Goal: Task Accomplishment & Management: Manage account settings

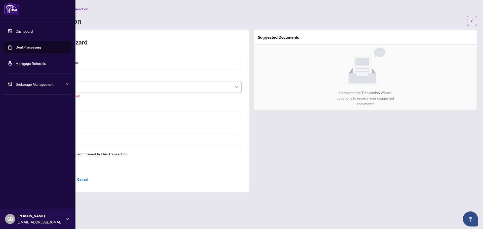
click at [16, 29] on link "Dashboard" at bounding box center [24, 31] width 17 height 5
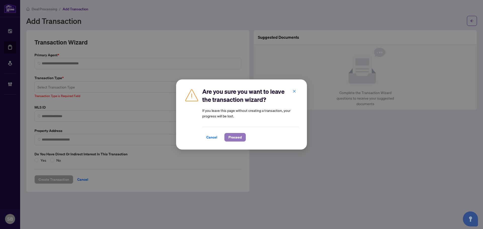
click at [232, 137] on span "Proceed" at bounding box center [234, 137] width 13 height 8
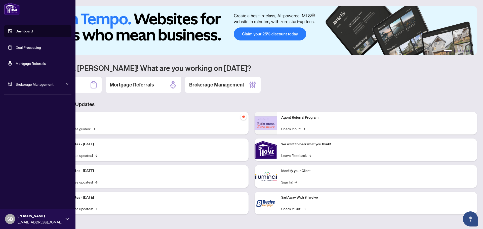
click at [30, 45] on link "Deal Processing" at bounding box center [28, 47] width 25 height 5
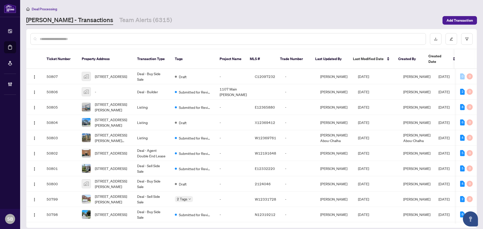
click at [174, 40] on input "text" at bounding box center [231, 39] width 382 height 6
click at [173, 40] on input "text" at bounding box center [231, 39] width 382 height 6
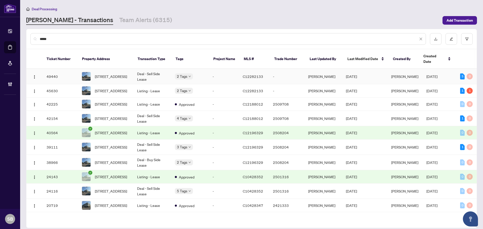
type input "*****"
click at [152, 74] on td "Deal - Sell Side Lease" at bounding box center [152, 76] width 38 height 15
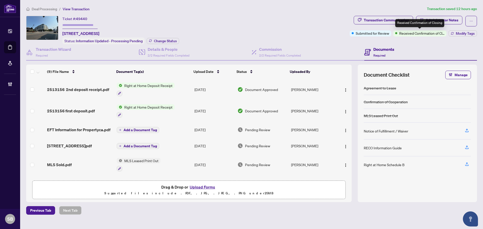
click at [404, 21] on div "Received Confirmation of Closing" at bounding box center [419, 23] width 49 height 8
click at [392, 20] on div "Transaction Communication" at bounding box center [386, 20] width 45 height 8
type textarea "**********"
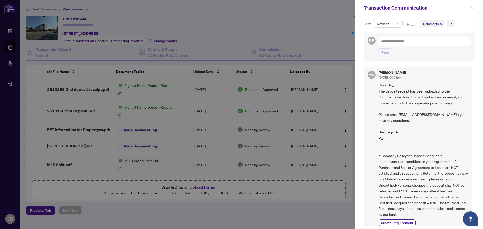
click at [472, 9] on icon "close" at bounding box center [472, 8] width 4 height 4
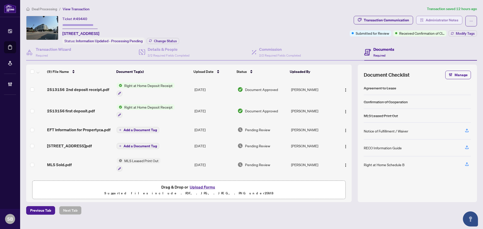
click at [425, 19] on button "Administrator Notes" at bounding box center [439, 20] width 46 height 9
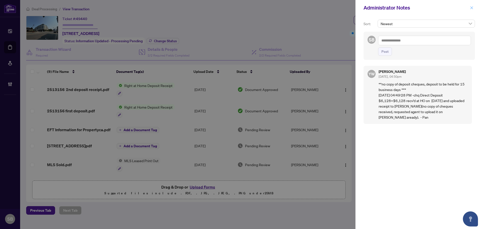
click at [473, 8] on icon "close" at bounding box center [472, 8] width 4 height 4
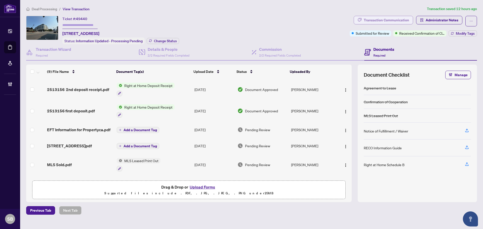
click at [404, 19] on div "Transaction Communication" at bounding box center [386, 20] width 45 height 8
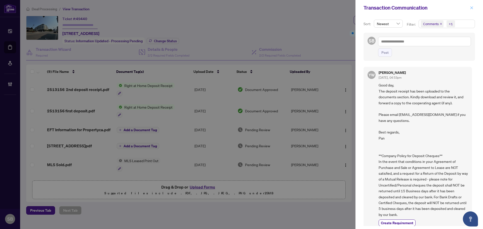
click at [472, 7] on icon "close" at bounding box center [472, 8] width 4 height 4
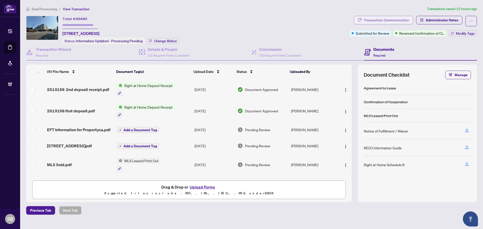
click at [407, 19] on div "Transaction Communication" at bounding box center [386, 20] width 45 height 8
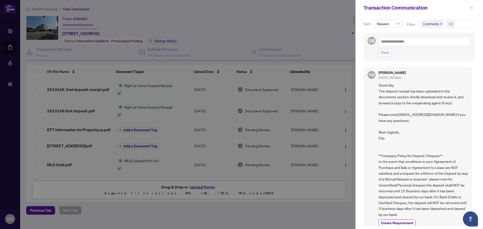
click at [471, 9] on icon "close" at bounding box center [472, 8] width 4 height 4
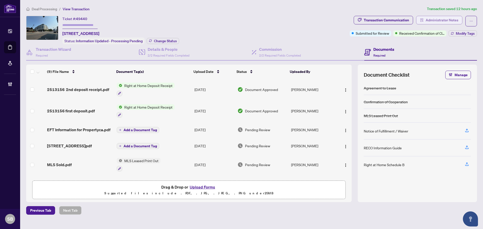
click at [430, 20] on span "Administrator Notes" at bounding box center [442, 20] width 33 height 8
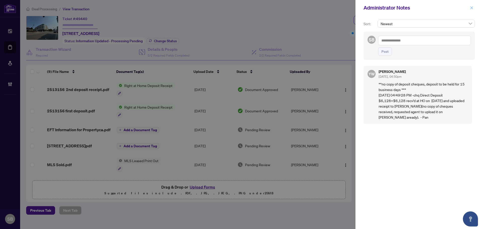
click at [472, 7] on icon "close" at bounding box center [472, 8] width 4 height 4
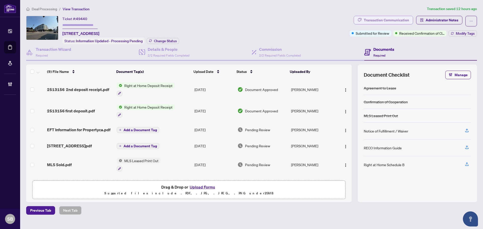
click at [412, 21] on button "Transaction Communication" at bounding box center [383, 20] width 59 height 9
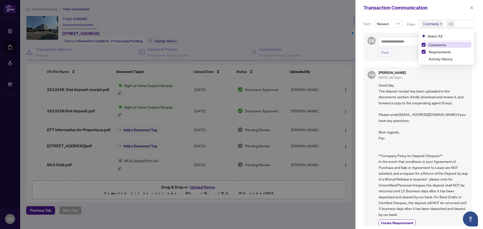
click at [468, 23] on span "Comments +1" at bounding box center [447, 24] width 56 height 8
click at [443, 57] on span "Activity History" at bounding box center [441, 59] width 24 height 5
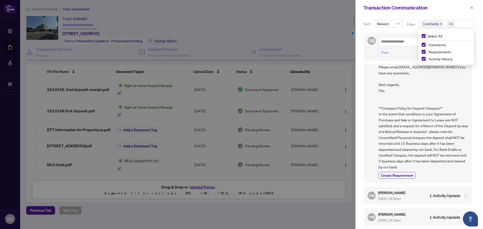
scroll to position [126, 0]
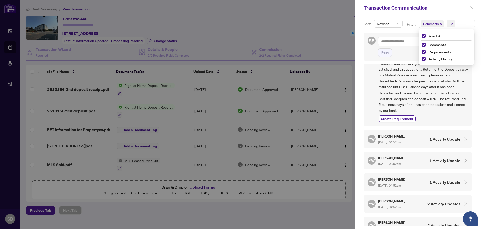
click at [420, 135] on div "YW YuPan Wang Aug/20/2025, 04:52pm 1 Activity Update" at bounding box center [414, 139] width 93 height 12
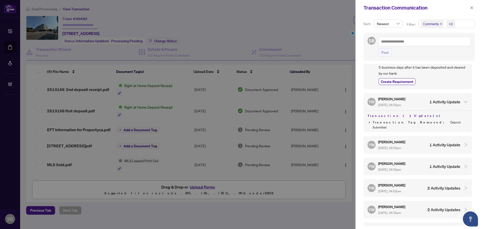
scroll to position [201, 0]
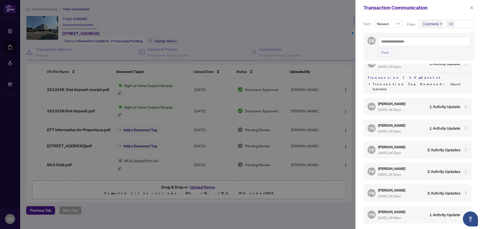
click at [406, 106] on div "YuPan Wang Aug/20/2025, 04:52pm" at bounding box center [392, 107] width 28 height 12
click at [418, 144] on div "YW YuPan Wang Aug/20/2025, 04:52pm 1 Activity Update" at bounding box center [414, 150] width 93 height 12
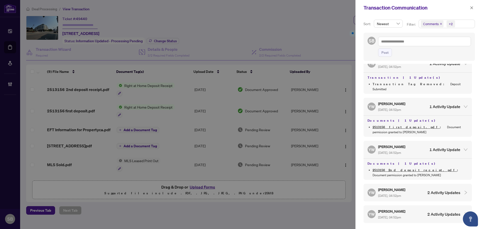
scroll to position [226, 0]
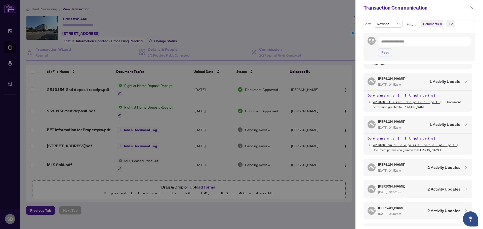
click at [427, 165] on h4 "2 Activity Updates" at bounding box center [443, 168] width 33 height 6
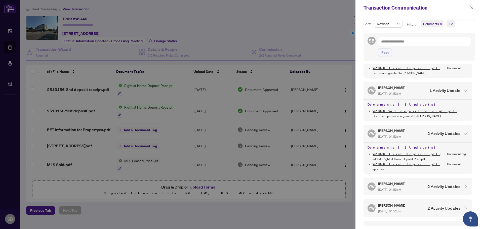
scroll to position [327, 0]
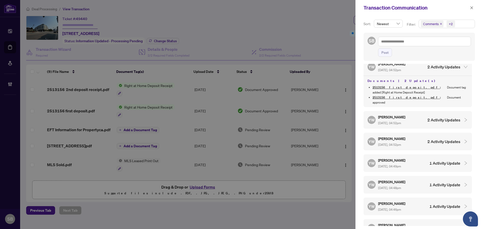
click at [411, 99] on div "AP Ali Pajang Aug/28/2025, 10:25pm 3 Activity Updates YW YuPan Wang Aug/20/2025…" at bounding box center [419, 145] width 111 height 162
click at [420, 114] on div "YW YuPan Wang Aug/20/2025, 04:52pm 2 Activity Updates" at bounding box center [414, 120] width 93 height 12
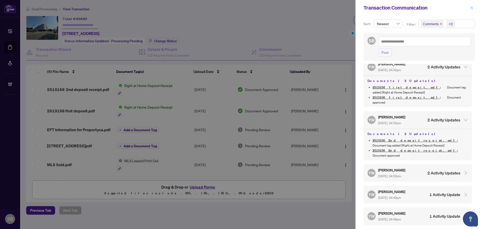
click at [471, 9] on icon "close" at bounding box center [472, 8] width 4 height 4
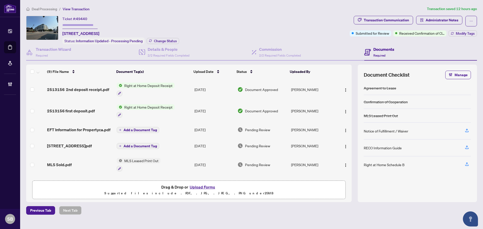
click at [173, 128] on td "Add a Document Tag" at bounding box center [154, 130] width 78 height 16
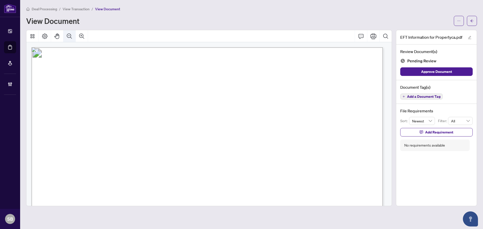
click at [70, 33] on icon "Zoom Out" at bounding box center [69, 36] width 6 height 6
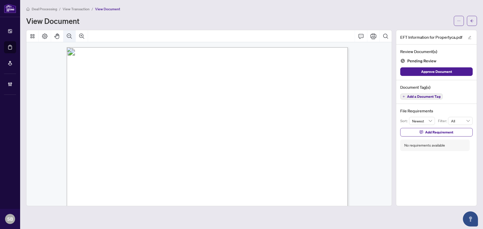
click at [70, 33] on icon "Zoom Out" at bounding box center [69, 36] width 6 height 6
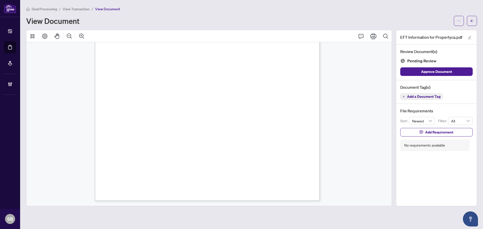
scroll to position [37, 0]
click at [373, 36] on icon "Print" at bounding box center [373, 36] width 6 height 6
click at [469, 21] on button "button" at bounding box center [472, 21] width 10 height 10
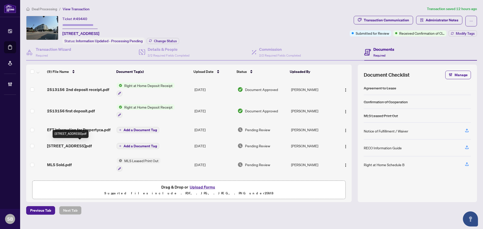
click at [92, 146] on span "318 - 3 Strathgowan Ave - Invoice.pdf" at bounding box center [69, 146] width 45 height 6
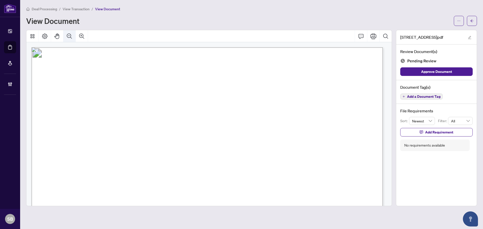
click at [70, 35] on icon "Zoom Out" at bounding box center [69, 36] width 6 height 6
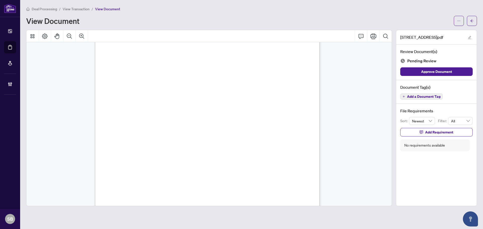
scroll to position [101, 0]
click at [470, 20] on button "button" at bounding box center [472, 21] width 10 height 10
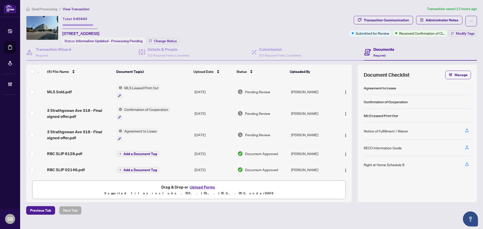
scroll to position [78, 0]
drag, startPoint x: 105, startPoint y: 32, endPoint x: 62, endPoint y: 32, distance: 42.3
click at [62, 32] on span "318-3 Strathgowan Ave, Toronto, Ontario M4N 0B4, Canada" at bounding box center [80, 33] width 37 height 6
copy span "318-3 Strathgowan Ave"
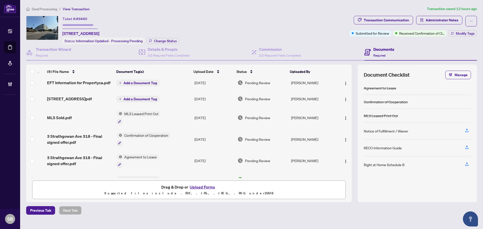
scroll to position [0, 0]
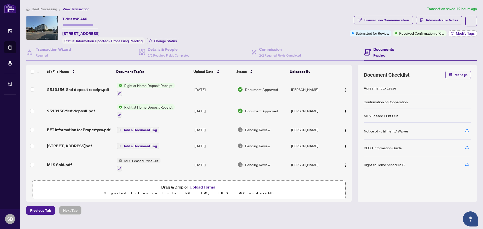
click at [463, 32] on span "Modify Tags" at bounding box center [465, 34] width 19 height 4
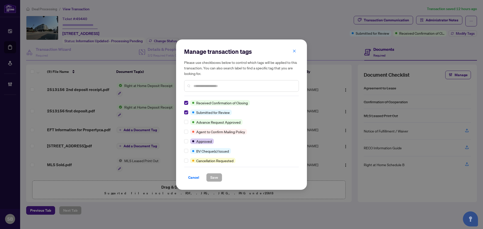
click at [295, 52] on icon "close" at bounding box center [295, 51] width 4 height 4
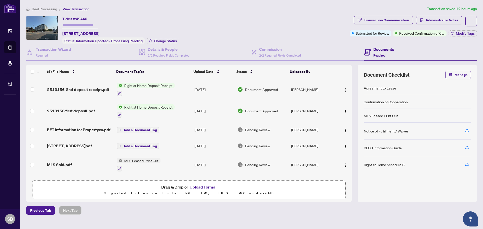
click at [50, 8] on span "Deal Processing" at bounding box center [44, 9] width 25 height 5
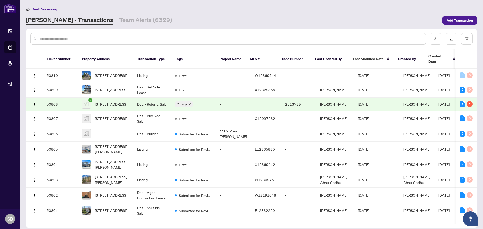
click at [145, 40] on input "text" at bounding box center [231, 39] width 382 height 6
type input "*"
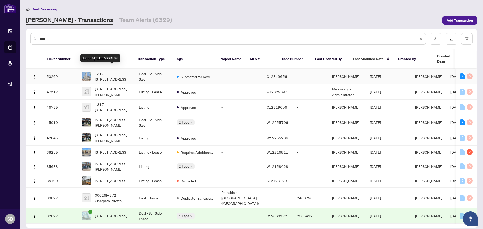
type input "****"
click at [104, 71] on span "1317-200 Victoria St, Toronto, Ontario M5B 1V8, Canada" at bounding box center [113, 76] width 36 height 11
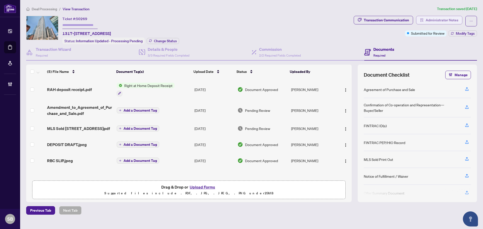
click at [424, 19] on button "Administrator Notes" at bounding box center [439, 20] width 46 height 9
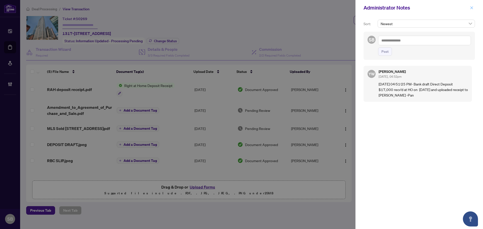
click at [469, 7] on button "button" at bounding box center [471, 8] width 7 height 6
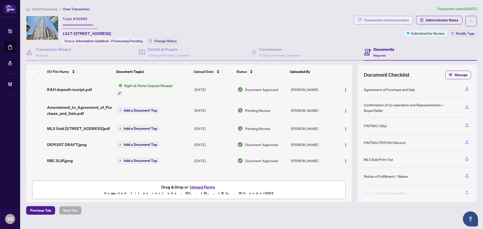
click at [372, 22] on div "Transaction Communication" at bounding box center [386, 20] width 45 height 8
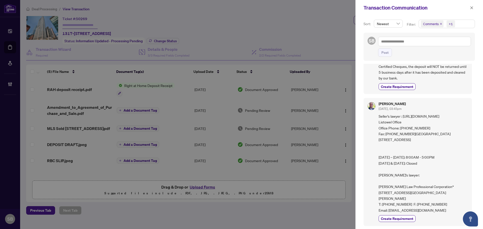
scroll to position [109, 0]
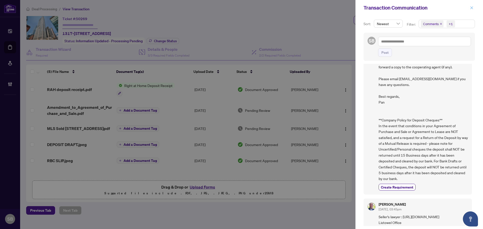
click at [470, 6] on button "button" at bounding box center [471, 8] width 7 height 6
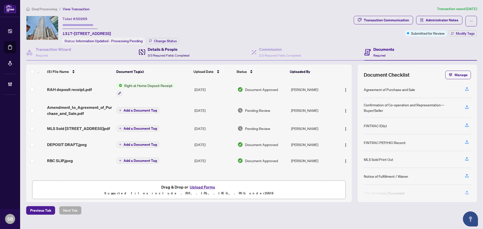
click at [181, 55] on span "3/3 Required Fields Completed" at bounding box center [169, 56] width 42 height 4
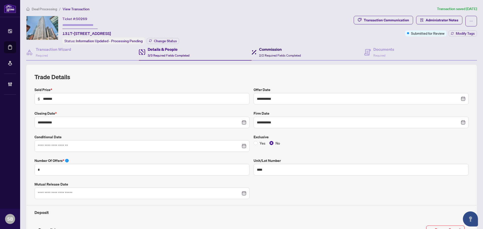
click at [268, 46] on h4 "Commission" at bounding box center [280, 49] width 42 height 6
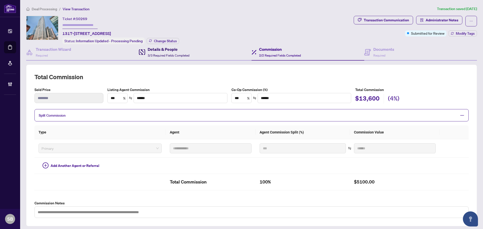
click at [161, 54] on span "3/3 Required Fields Completed" at bounding box center [169, 56] width 42 height 4
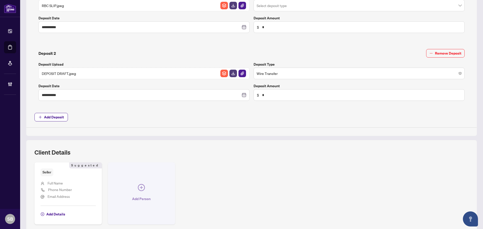
scroll to position [266, 0]
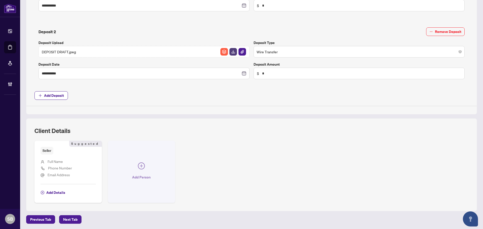
click at [136, 169] on button "Add Person" at bounding box center [141, 172] width 67 height 62
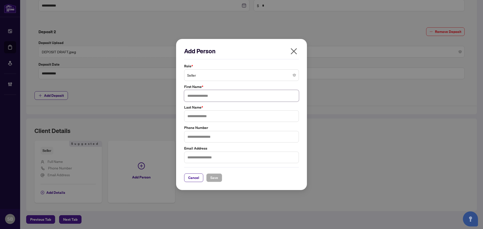
click at [237, 97] on input "text" at bounding box center [241, 96] width 115 height 12
click at [200, 176] on div "Cancel Save" at bounding box center [241, 174] width 115 height 15
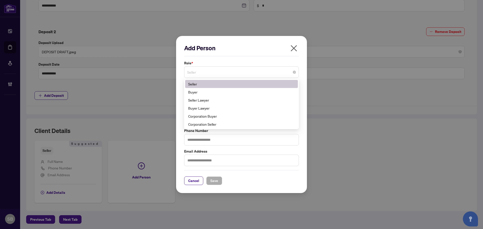
click at [255, 69] on span "Seller" at bounding box center [241, 72] width 109 height 10
click at [215, 102] on div "Seller Lawyer" at bounding box center [241, 100] width 107 height 6
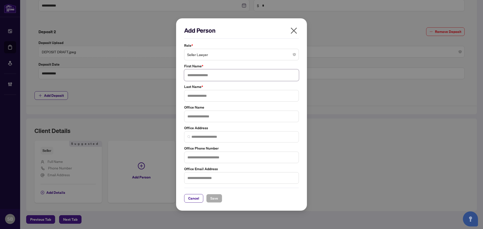
click at [215, 75] on input "text" at bounding box center [241, 75] width 115 height 12
type input "*******"
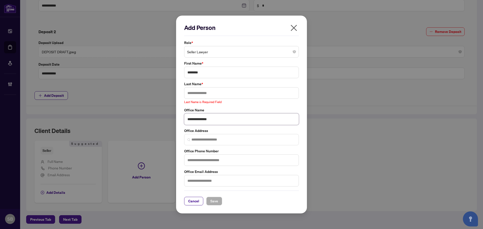
type input "**********"
click at [205, 163] on input "text" at bounding box center [241, 160] width 115 height 12
type input "**********"
click at [211, 93] on input "text" at bounding box center [241, 93] width 115 height 12
click at [205, 183] on input "text" at bounding box center [241, 181] width 115 height 12
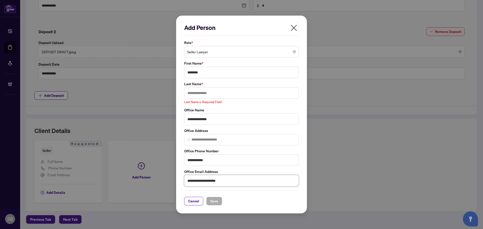
type input "**********"
click at [193, 92] on input "text" at bounding box center [241, 93] width 115 height 12
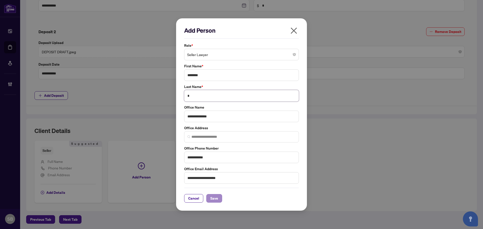
type input "*"
click at [212, 202] on span "Save" at bounding box center [214, 198] width 8 height 8
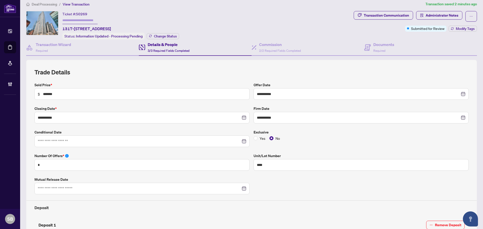
scroll to position [0, 0]
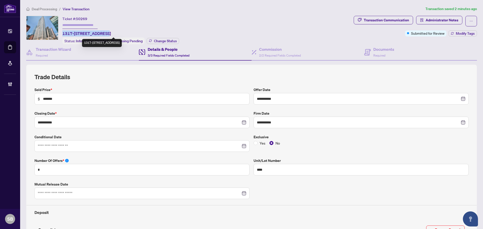
drag, startPoint x: 101, startPoint y: 33, endPoint x: 63, endPoint y: 34, distance: 37.5
click at [63, 34] on span "1317-[STREET_ADDRESS]" at bounding box center [86, 33] width 49 height 6
copy span "1317-200 Victoria St"
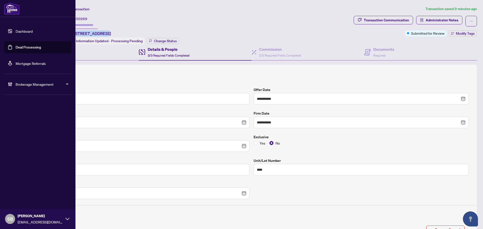
click at [31, 48] on link "Deal Processing" at bounding box center [28, 47] width 25 height 5
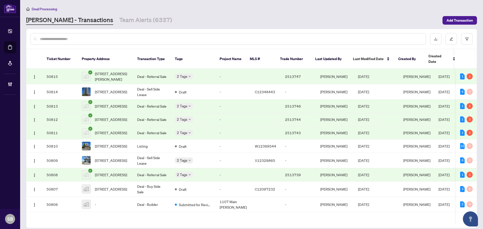
click at [125, 34] on div at bounding box center [228, 39] width 396 height 12
click at [124, 39] on input "text" at bounding box center [231, 39] width 382 height 6
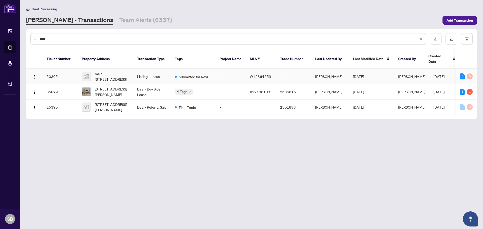
type input "****"
click at [130, 70] on td "main-7154 Fayette Circle, Mississauga, ON, Canada" at bounding box center [105, 76] width 55 height 15
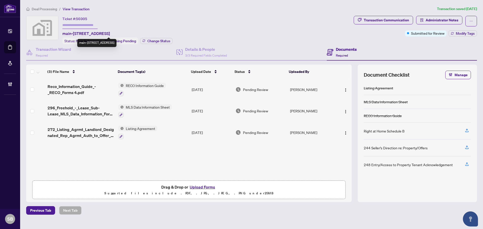
drag, startPoint x: 108, startPoint y: 33, endPoint x: 72, endPoint y: 32, distance: 36.0
click at [72, 32] on span "main-7154 Fayette Circle, Mississauga, ON, Canada" at bounding box center [86, 33] width 48 height 6
copy span "7154 Fayette Circle"
click at [54, 8] on span "Deal Processing" at bounding box center [44, 9] width 25 height 5
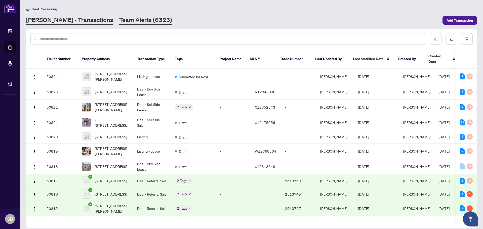
click at [119, 17] on link "Team Alerts (6323)" at bounding box center [145, 20] width 53 height 9
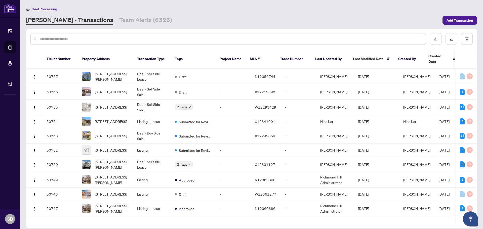
click at [51, 30] on div at bounding box center [251, 39] width 450 height 20
click at [51, 37] on input "text" at bounding box center [231, 39] width 382 height 6
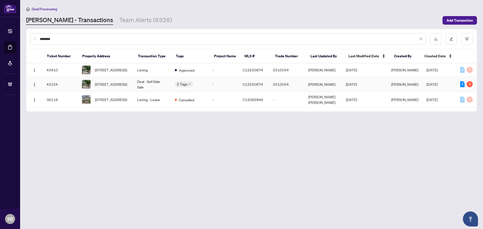
type input "********"
click at [162, 89] on td "Deal - Sell Side Sale" at bounding box center [152, 84] width 38 height 15
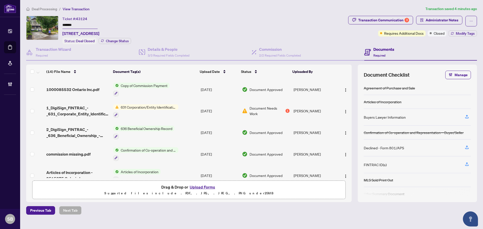
click at [396, 25] on span "Transaction Communication 3" at bounding box center [380, 21] width 65 height 11
click at [398, 19] on div "Transaction Communication 3" at bounding box center [383, 20] width 51 height 8
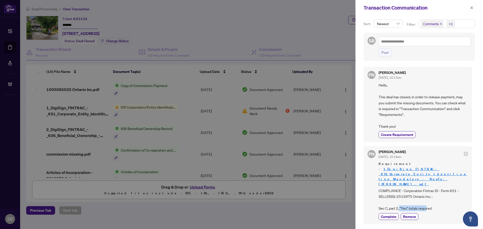
drag, startPoint x: 399, startPoint y: 198, endPoint x: 427, endPoint y: 197, distance: 27.7
click at [427, 197] on span "COMPLIANCE - Corporation Fintrac ID - Form 631 - SELLER(S): 2515875 Ontario Inc…" at bounding box center [423, 200] width 89 height 24
click at [431, 197] on span "COMPLIANCE - Corporation Fintrac ID - Form 631 - SELLER(S): 2515875 Ontario Inc…" at bounding box center [423, 200] width 89 height 24
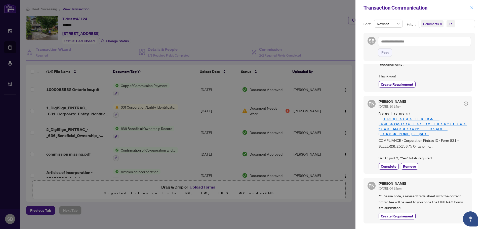
click at [472, 9] on icon "close" at bounding box center [472, 8] width 4 height 4
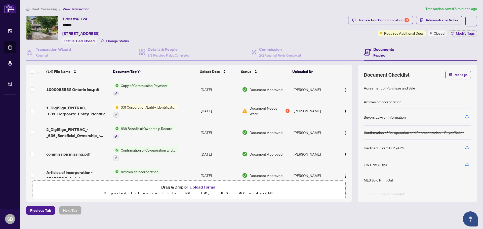
click at [191, 110] on td "631 Corporation/Entity Identification InformationRecord" at bounding box center [155, 111] width 88 height 22
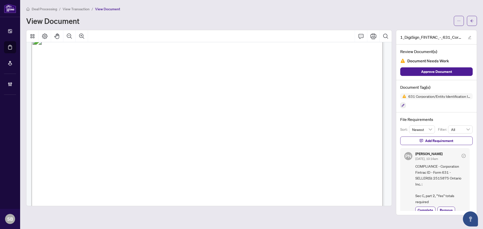
scroll to position [528, 0]
click at [71, 37] on icon "Zoom Out" at bounding box center [69, 36] width 6 height 6
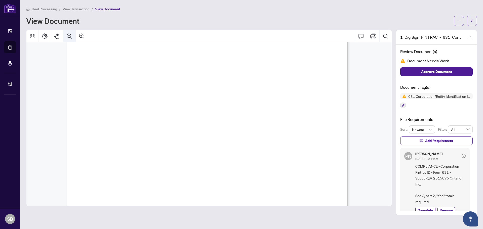
click at [71, 37] on icon "Zoom Out" at bounding box center [69, 36] width 6 height 6
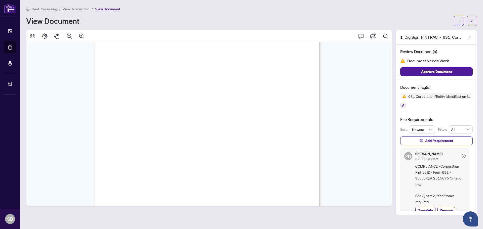
scroll to position [0, 0]
click at [472, 21] on icon "arrow-left" at bounding box center [471, 20] width 3 height 3
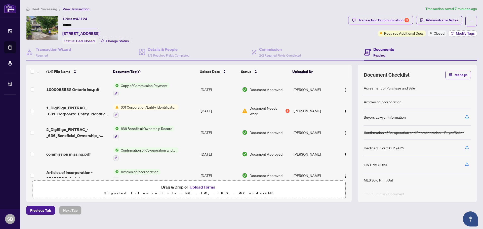
click at [457, 34] on span "Modify Tags" at bounding box center [465, 34] width 19 height 4
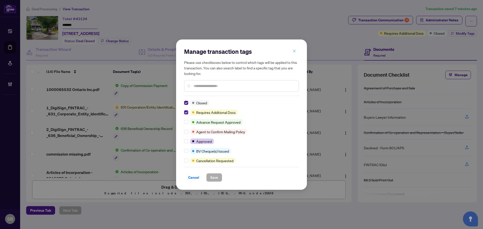
click at [295, 51] on icon "close" at bounding box center [295, 51] width 4 height 4
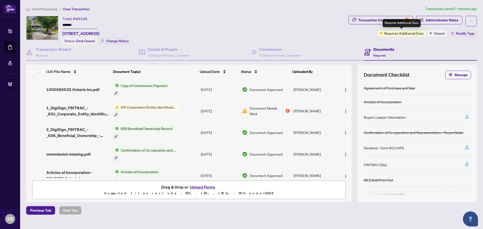
click at [400, 22] on div "Requires Additional Docs" at bounding box center [402, 23] width 38 height 8
click at [380, 22] on div "Transaction Communication 3" at bounding box center [383, 20] width 51 height 8
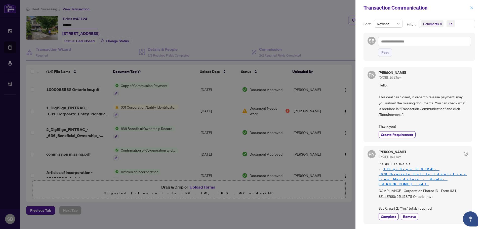
click at [475, 10] on button "button" at bounding box center [471, 8] width 7 height 6
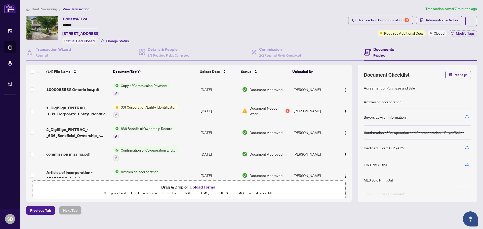
click at [182, 90] on td "Copy of Commission Payment" at bounding box center [155, 90] width 88 height 22
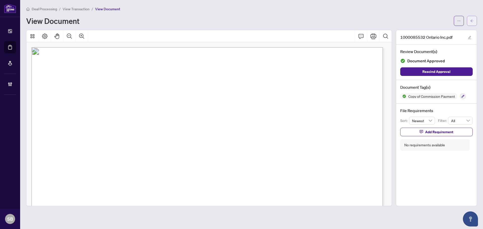
click at [472, 22] on icon "arrow-left" at bounding box center [472, 21] width 4 height 4
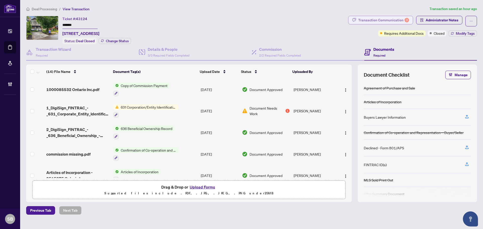
click at [378, 16] on button "Transaction Communication 3" at bounding box center [380, 20] width 65 height 9
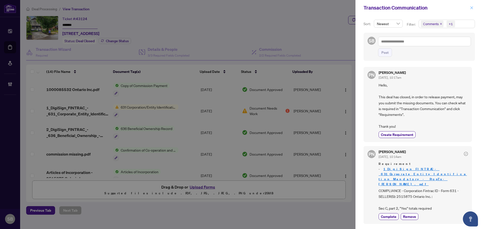
click at [473, 6] on icon "close" at bounding box center [472, 8] width 4 height 4
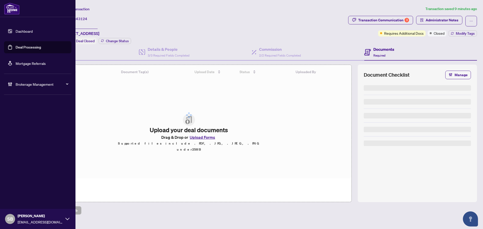
click at [25, 48] on link "Deal Processing" at bounding box center [28, 47] width 25 height 5
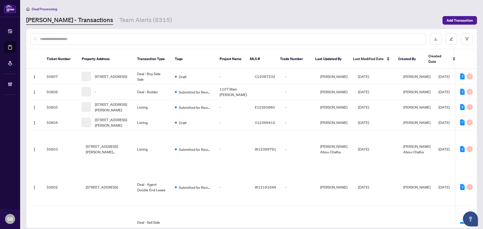
click at [150, 38] on input "text" at bounding box center [231, 39] width 382 height 6
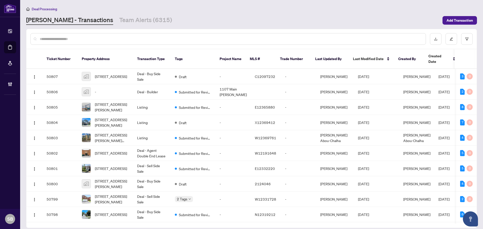
click at [146, 36] on div at bounding box center [228, 39] width 396 height 12
click at [146, 37] on input "text" at bounding box center [231, 39] width 382 height 6
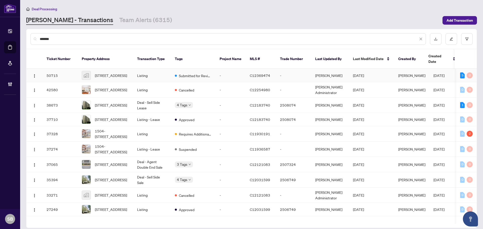
type input "*******"
click at [163, 74] on td "Listing" at bounding box center [152, 75] width 38 height 13
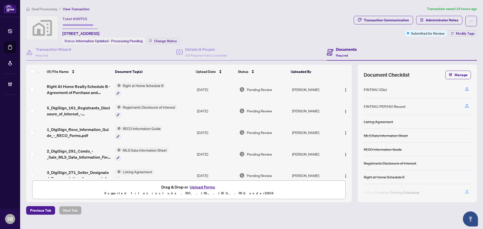
click at [187, 112] on td "Registrants Disclosure of Interest" at bounding box center [154, 111] width 82 height 22
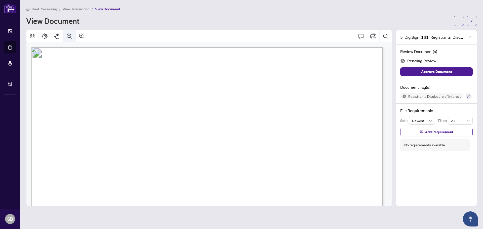
click at [69, 34] on icon "Zoom Out" at bounding box center [69, 36] width 6 height 6
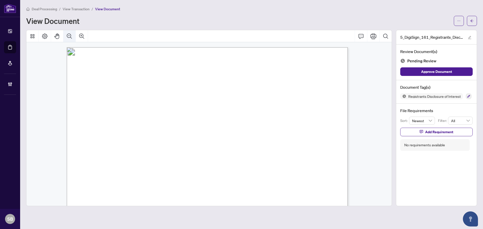
click at [69, 34] on icon "Zoom Out" at bounding box center [69, 36] width 6 height 6
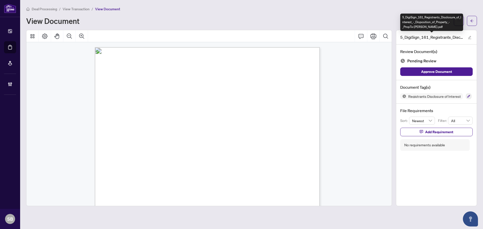
click at [460, 23] on div "5_DigiSign_161_Registrants_Disclosure_of_Interest_-_Disposition_of_Property_-_P…" at bounding box center [431, 22] width 63 height 17
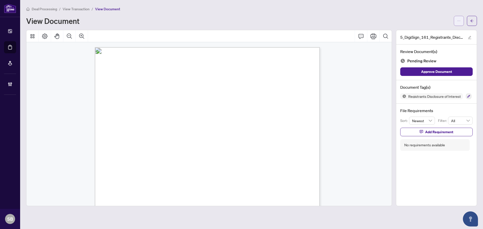
click at [458, 22] on icon "ellipsis" at bounding box center [459, 21] width 4 height 4
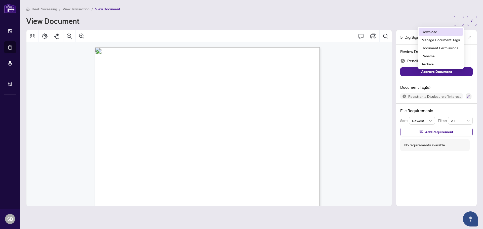
click at [434, 30] on span "Download" at bounding box center [441, 32] width 38 height 6
click at [470, 20] on button "button" at bounding box center [472, 21] width 10 height 10
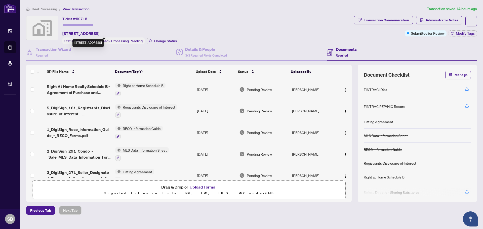
drag, startPoint x: 102, startPoint y: 33, endPoint x: 64, endPoint y: 33, distance: 37.7
click at [63, 32] on span "260 Seneca Hill Drive, North York, ON, Canada" at bounding box center [80, 33] width 37 height 6
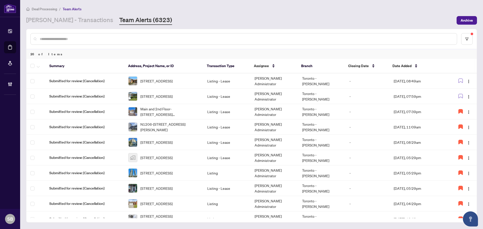
click at [158, 36] on input "text" at bounding box center [246, 39] width 413 height 6
paste input "**********"
type input "**********"
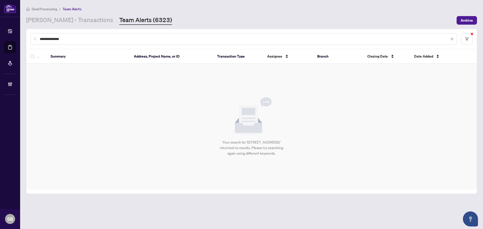
drag, startPoint x: 146, startPoint y: 38, endPoint x: -18, endPoint y: 24, distance: 164.7
click at [0, 24] on html "**********" at bounding box center [241, 114] width 483 height 229
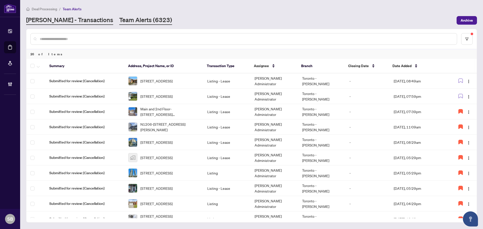
click at [72, 22] on link "[PERSON_NAME] - Transactions" at bounding box center [69, 20] width 87 height 9
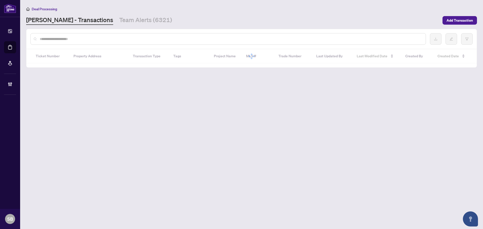
click at [142, 42] on div at bounding box center [228, 39] width 396 height 12
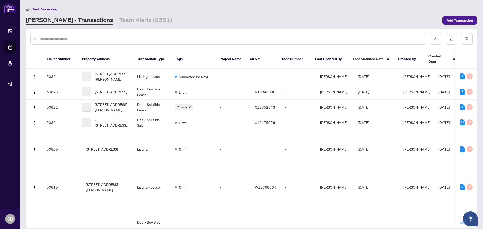
click at [154, 38] on input "text" at bounding box center [231, 39] width 382 height 6
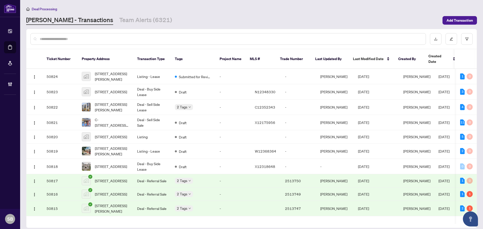
paste input "**********"
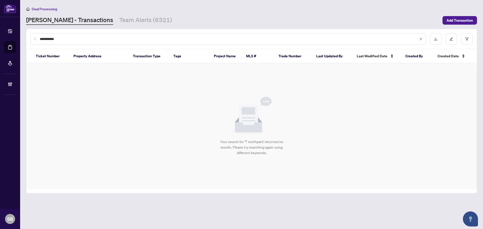
click at [43, 39] on input "**********" at bounding box center [229, 39] width 378 height 6
type input "*********"
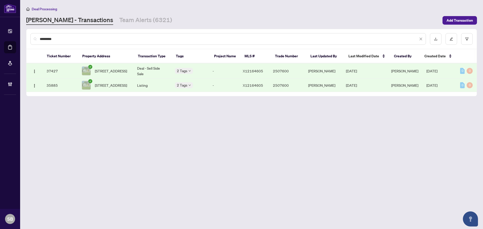
drag, startPoint x: 69, startPoint y: 38, endPoint x: 14, endPoint y: 39, distance: 54.6
click at [14, 39] on div "Dashboard Deal Processing Mortgage Referrals Brokerage Management SB Shelly Bar…" at bounding box center [241, 114] width 483 height 229
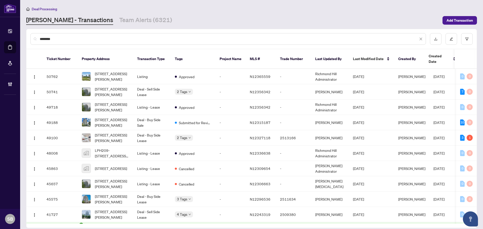
type input "********"
drag, startPoint x: 62, startPoint y: 40, endPoint x: 26, endPoint y: 38, distance: 36.5
click at [26, 38] on main "Deal Processing RAHR - Transactions Team Alerts (6321) Add Transaction ********…" at bounding box center [251, 114] width 463 height 229
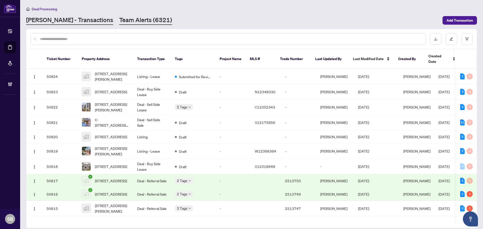
click at [128, 19] on link "Team Alerts (6321)" at bounding box center [145, 20] width 53 height 9
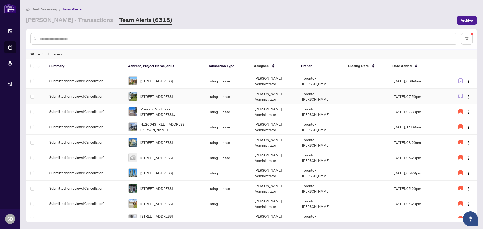
click at [267, 99] on td "Don Mills Administrator" at bounding box center [274, 96] width 47 height 15
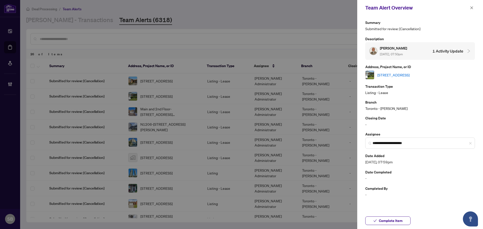
click at [391, 72] on link "2nd floor-81 Glenshephard Dr, Toronto, Ontario M1K 4N4, Canada" at bounding box center [393, 75] width 32 height 6
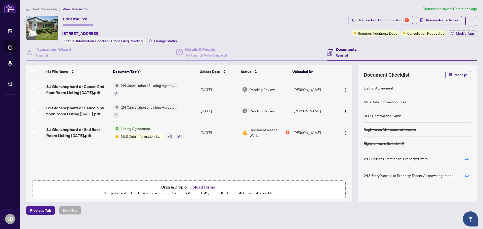
click at [216, 86] on td "[DATE]" at bounding box center [219, 90] width 41 height 22
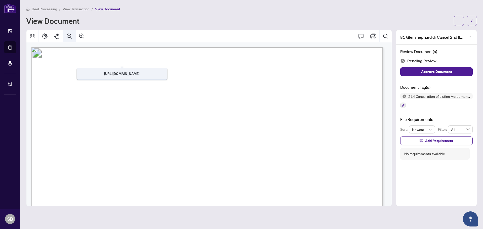
click at [68, 37] on icon "Zoom Out" at bounding box center [69, 36] width 6 height 6
click at [70, 37] on icon "Zoom Out" at bounding box center [69, 36] width 6 height 6
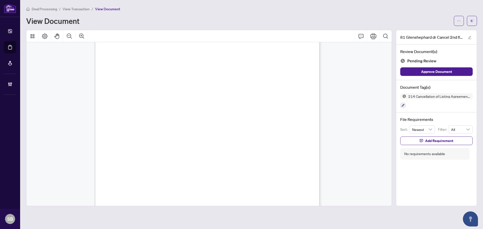
scroll to position [37, 0]
click at [470, 22] on button "button" at bounding box center [472, 21] width 10 height 10
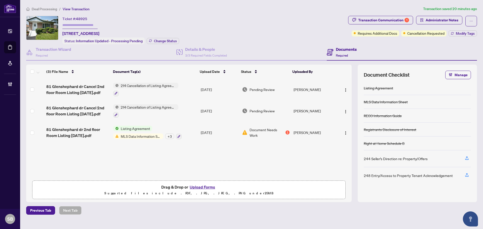
click at [185, 109] on td "214 Cancellation of Listing Agreement - Authority to Offer for Lease" at bounding box center [155, 111] width 88 height 22
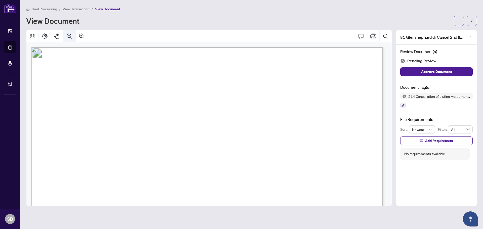
click at [65, 33] on button "Zoom Out" at bounding box center [69, 36] width 12 height 12
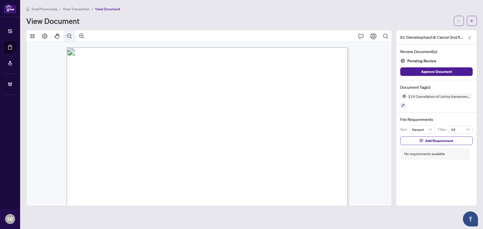
click at [69, 33] on icon "Zoom Out" at bounding box center [69, 36] width 6 height 6
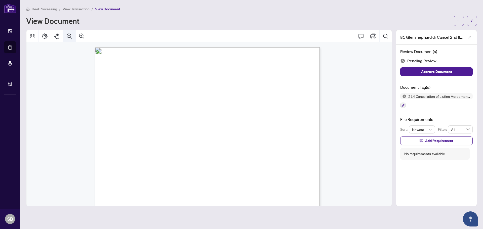
click at [69, 33] on icon "Zoom Out" at bounding box center [69, 36] width 6 height 6
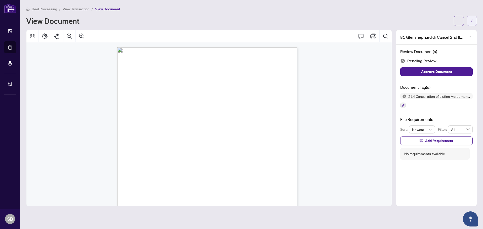
click at [474, 19] on button "button" at bounding box center [472, 21] width 10 height 10
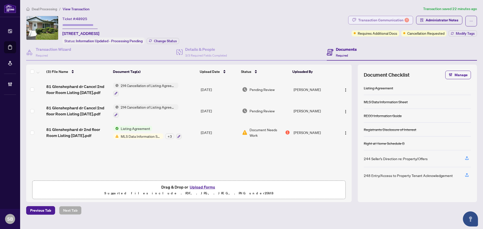
click at [380, 22] on div "Transaction Communication 1" at bounding box center [383, 20] width 51 height 8
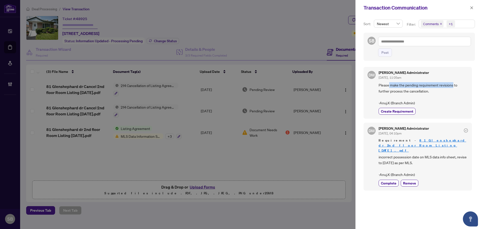
drag, startPoint x: 397, startPoint y: 84, endPoint x: 454, endPoint y: 87, distance: 56.7
click at [454, 87] on span "Please make the pending requirement revisions to further process the cancellati…" at bounding box center [423, 94] width 89 height 24
click at [449, 87] on span "Please make the pending requirement revisions to further process the cancellati…" at bounding box center [423, 94] width 89 height 24
click at [147, 51] on div at bounding box center [241, 114] width 483 height 229
click at [469, 11] on div "Transaction Communication" at bounding box center [420, 8] width 128 height 16
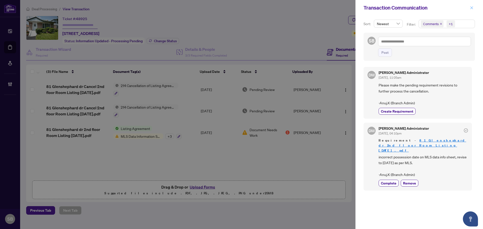
click at [472, 8] on icon "close" at bounding box center [471, 7] width 3 height 3
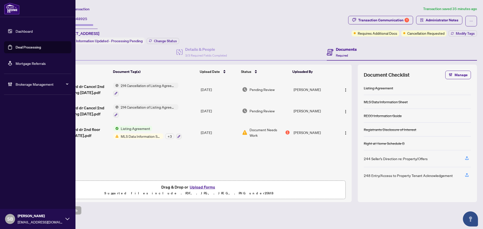
click at [38, 81] on div "Brokerage Management" at bounding box center [37, 84] width 67 height 12
click at [27, 119] on link "Manage Agents" at bounding box center [23, 120] width 25 height 5
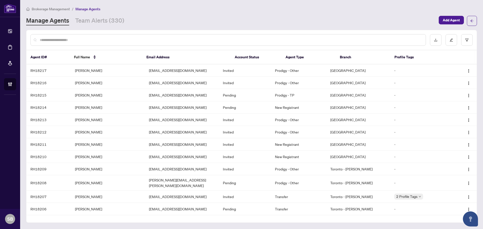
click at [187, 34] on div at bounding box center [228, 40] width 396 height 12
click at [185, 37] on input "text" at bounding box center [231, 40] width 382 height 6
paste input "**********"
type input "**********"
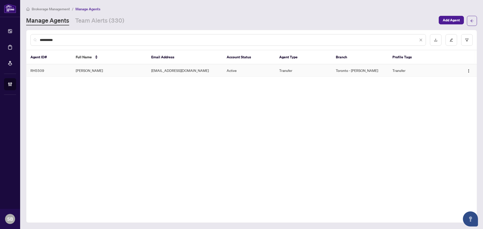
click at [164, 72] on td "jack@jacksidhurealty.ca" at bounding box center [184, 70] width 75 height 12
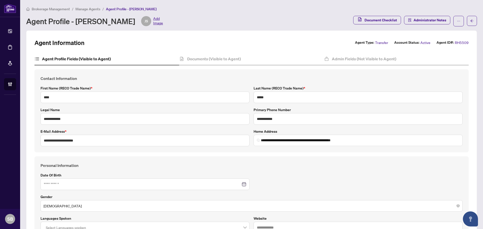
type input "**********"
type input "****"
type input "**********"
drag, startPoint x: 106, startPoint y: 144, endPoint x: 39, endPoint y: 140, distance: 67.0
click at [39, 140] on div "**********" at bounding box center [144, 138] width 213 height 18
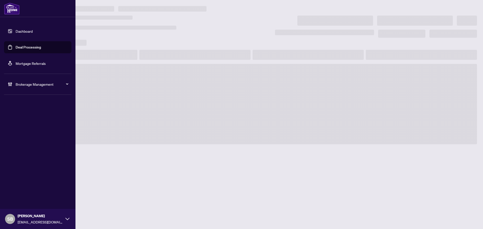
click at [26, 45] on link "Deal Processing" at bounding box center [28, 47] width 25 height 5
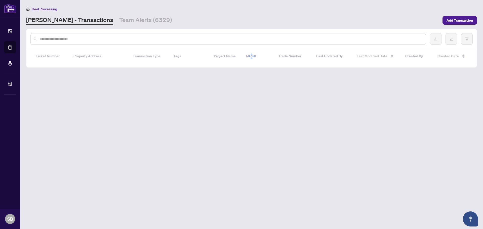
click at [104, 41] on input "text" at bounding box center [231, 39] width 382 height 6
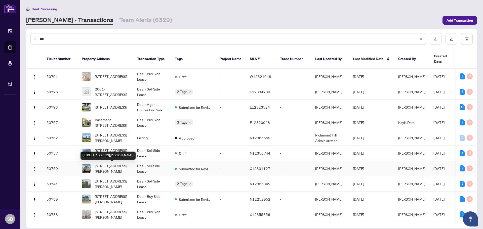
type input "**"
click at [122, 173] on span "[STREET_ADDRESS][PERSON_NAME]" at bounding box center [112, 168] width 34 height 11
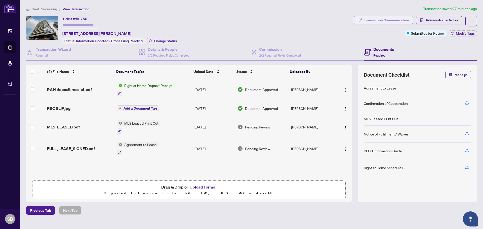
click at [404, 16] on div "Transaction Communication" at bounding box center [386, 20] width 45 height 8
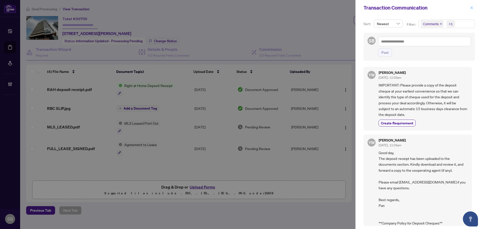
click at [470, 7] on icon "close" at bounding box center [472, 8] width 4 height 4
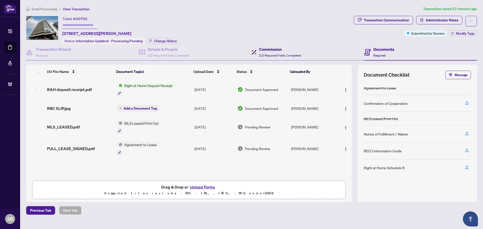
click at [271, 51] on h4 "Commission" at bounding box center [280, 49] width 42 height 6
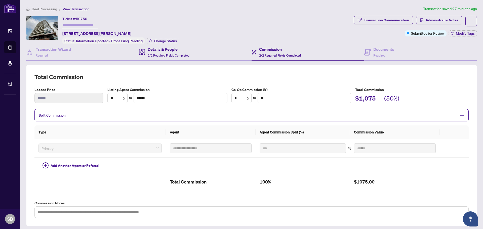
click at [165, 44] on div "Details & People 2/2 Required Fields Completed" at bounding box center [195, 52] width 113 height 16
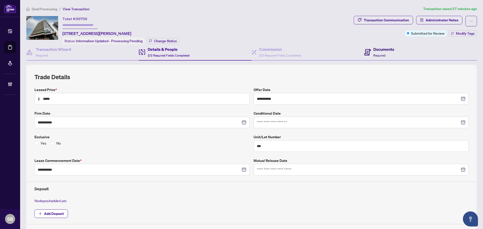
click at [377, 54] on span "Required" at bounding box center [379, 56] width 12 height 4
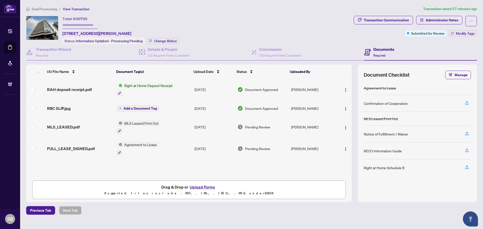
click at [212, 89] on td "[DATE]" at bounding box center [213, 90] width 43 height 22
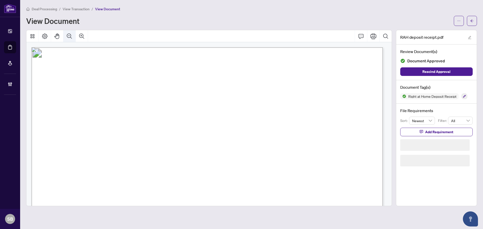
click at [67, 37] on icon "Zoom Out" at bounding box center [69, 36] width 6 height 6
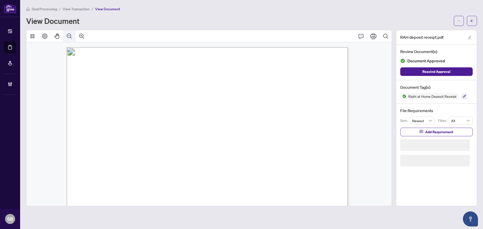
click at [68, 37] on icon "Zoom Out" at bounding box center [69, 36] width 6 height 6
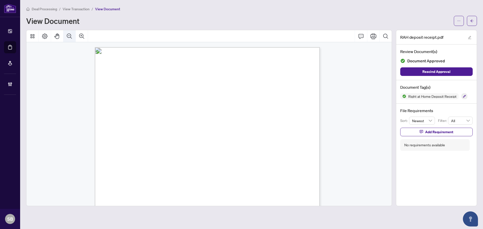
click at [68, 37] on icon "Zoom Out" at bounding box center [69, 36] width 6 height 6
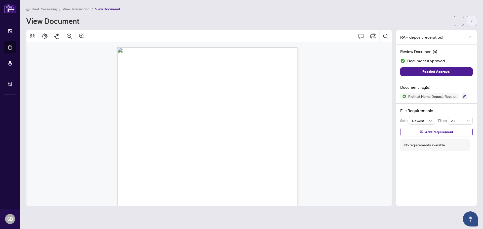
click at [472, 21] on icon "arrow-left" at bounding box center [472, 21] width 4 height 4
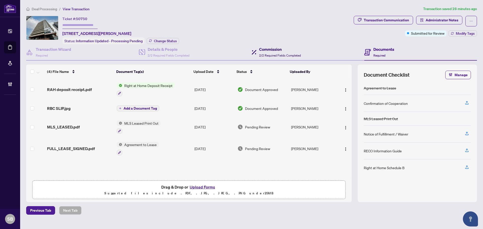
click at [269, 50] on h4 "Commission" at bounding box center [280, 49] width 42 height 6
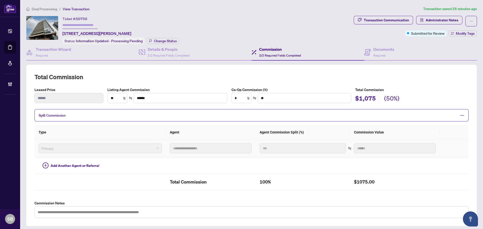
click at [159, 147] on tr "**********" at bounding box center [251, 148] width 434 height 18
drag, startPoint x: 87, startPoint y: 32, endPoint x: 73, endPoint y: 32, distance: 13.6
click at [71, 33] on span "[STREET_ADDRESS][PERSON_NAME]" at bounding box center [96, 33] width 69 height 6
drag, startPoint x: 73, startPoint y: 32, endPoint x: 82, endPoint y: 30, distance: 8.6
click at [73, 31] on span "[STREET_ADDRESS][PERSON_NAME]" at bounding box center [96, 33] width 69 height 6
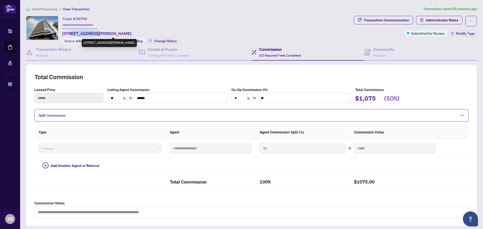
click at [94, 30] on span "[STREET_ADDRESS][PERSON_NAME]" at bounding box center [96, 33] width 69 height 6
drag, startPoint x: 99, startPoint y: 31, endPoint x: 62, endPoint y: 32, distance: 36.7
click at [62, 32] on span "[STREET_ADDRESS][PERSON_NAME]" at bounding box center [96, 33] width 69 height 6
copy span "524-20 Tubman Ave"
click at [46, 51] on h4 "Transaction Wizard" at bounding box center [53, 49] width 35 height 6
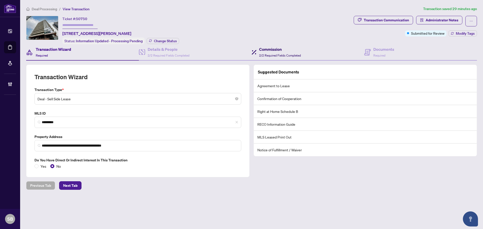
click at [284, 49] on h4 "Commission" at bounding box center [280, 49] width 42 height 6
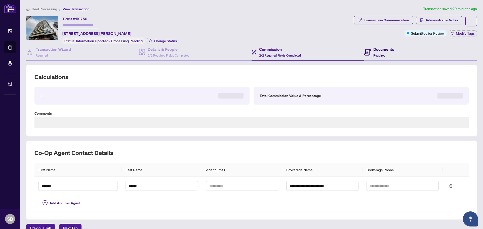
drag, startPoint x: 371, startPoint y: 46, endPoint x: 416, endPoint y: 47, distance: 44.8
click at [373, 46] on h4 "Documents" at bounding box center [383, 49] width 21 height 6
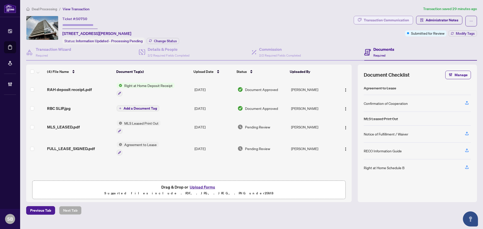
click at [400, 21] on div "Transaction Communication" at bounding box center [386, 20] width 45 height 8
type textarea "**********"
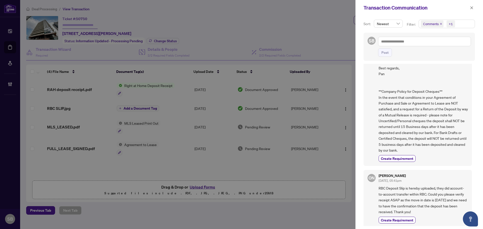
scroll to position [133, 0]
click at [472, 7] on icon "close" at bounding box center [472, 8] width 4 height 4
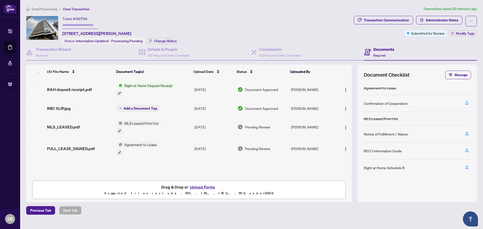
click at [317, 87] on td "[PERSON_NAME]" at bounding box center [312, 90] width 47 height 22
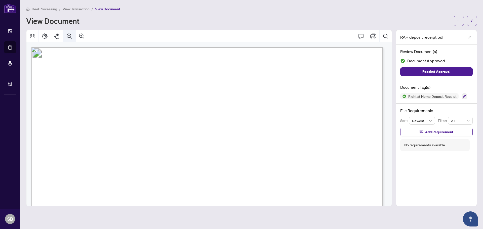
click at [68, 39] on button "Zoom Out" at bounding box center [69, 36] width 12 height 12
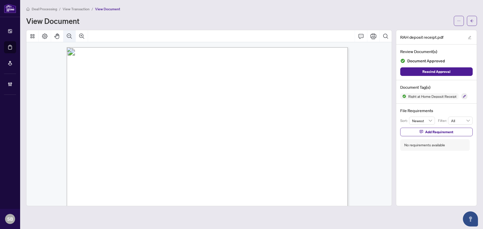
click at [68, 39] on icon "Zoom Out" at bounding box center [69, 36] width 6 height 6
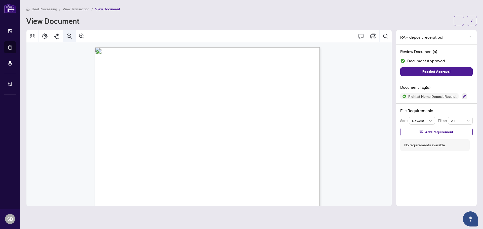
click at [68, 39] on icon "Zoom Out" at bounding box center [69, 36] width 6 height 6
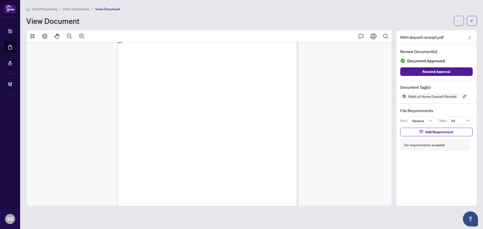
scroll to position [4, 0]
click at [50, 8] on span "Deal Processing" at bounding box center [44, 9] width 25 height 5
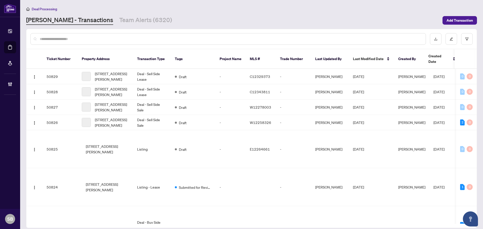
click at [95, 38] on input "text" at bounding box center [231, 39] width 382 height 6
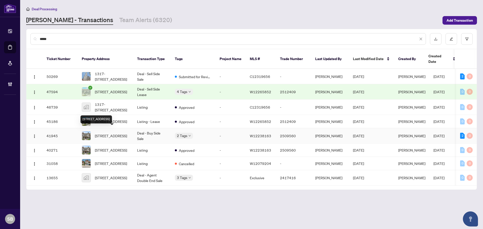
type input "*****"
click at [112, 133] on span "178-200 Veterans Dr, Brampton, Ontario L7A 4S6, Canada" at bounding box center [111, 136] width 32 height 6
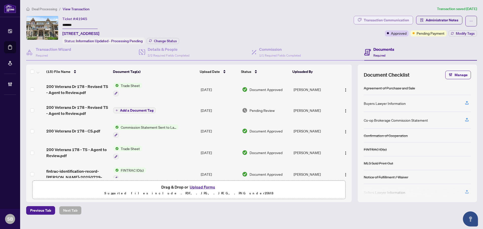
click at [388, 21] on div "Transaction Communication" at bounding box center [386, 20] width 45 height 8
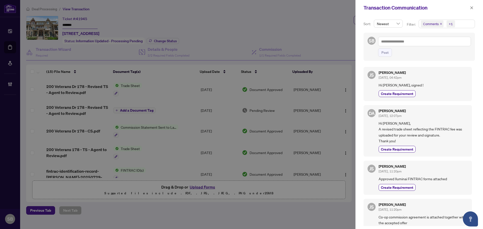
click at [468, 11] on div "Transaction Communication" at bounding box center [416, 8] width 105 height 8
click at [471, 7] on icon "close" at bounding box center [472, 8] width 4 height 4
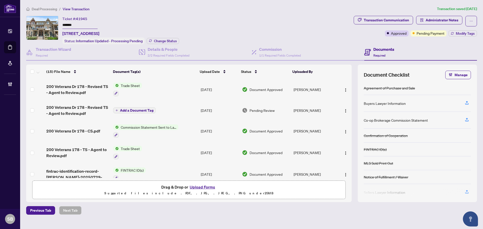
click at [427, 15] on div "Deal Processing / View Transaction Transaction saved 16 days ago Ticket #: 4194…" at bounding box center [251, 110] width 455 height 209
click at [430, 18] on span "Administrator Notes" at bounding box center [442, 20] width 33 height 8
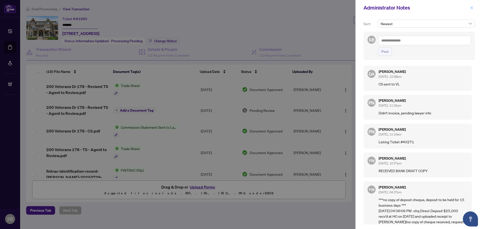
click at [473, 11] on div "Administrator Notes" at bounding box center [420, 8] width 128 height 16
click at [469, 6] on button "button" at bounding box center [471, 8] width 7 height 6
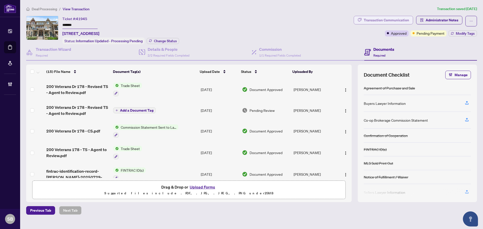
click at [399, 18] on div "Transaction Communication" at bounding box center [386, 20] width 45 height 8
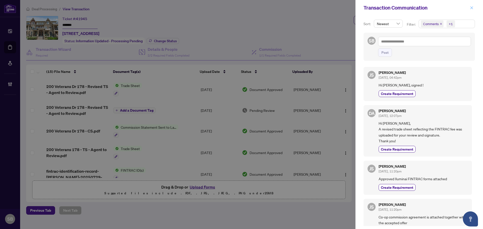
click at [473, 9] on icon "close" at bounding box center [472, 8] width 4 height 4
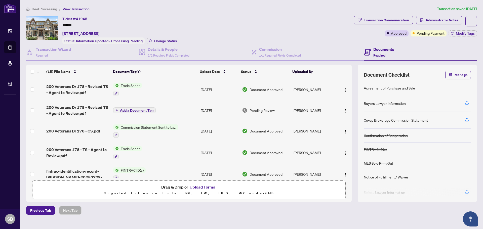
click at [167, 85] on td "Trade Sheet" at bounding box center [155, 90] width 88 height 22
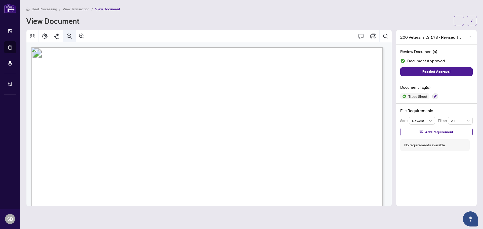
click at [69, 37] on icon "Zoom Out" at bounding box center [69, 36] width 6 height 6
click at [69, 36] on icon "Zoom Out" at bounding box center [69, 36] width 6 height 6
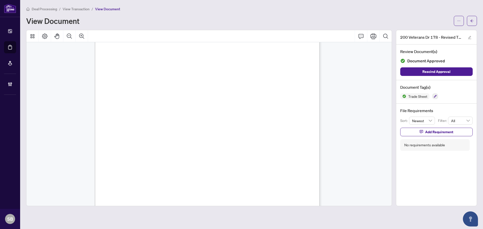
scroll to position [151, 0]
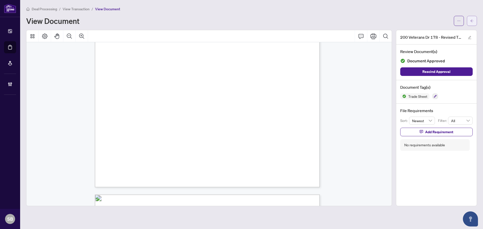
click at [473, 18] on span "button" at bounding box center [472, 21] width 4 height 8
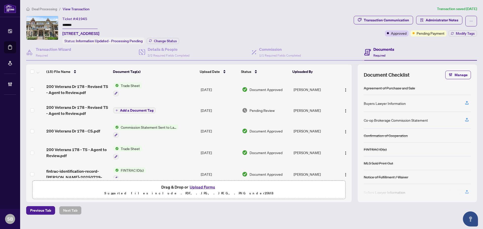
click at [205, 128] on td "Aug/05/2025" at bounding box center [219, 132] width 41 height 22
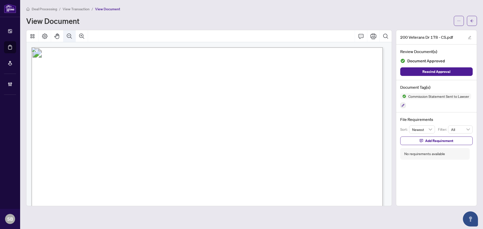
click at [70, 37] on icon "Zoom Out" at bounding box center [69, 35] width 5 height 5
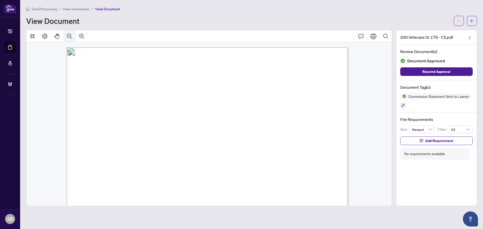
click at [70, 37] on icon "Zoom Out" at bounding box center [69, 35] width 5 height 5
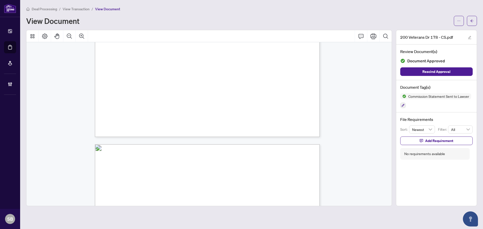
scroll to position [151, 0]
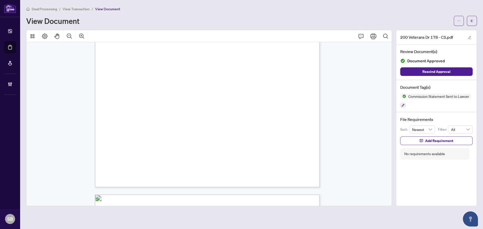
click at [473, 23] on span "button" at bounding box center [472, 21] width 4 height 8
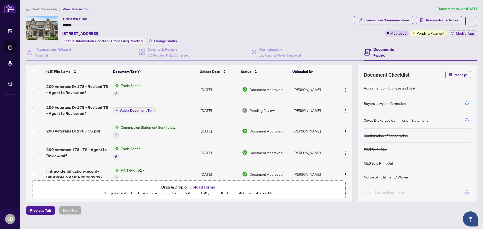
click at [233, 131] on td "[DATE]" at bounding box center [219, 132] width 41 height 22
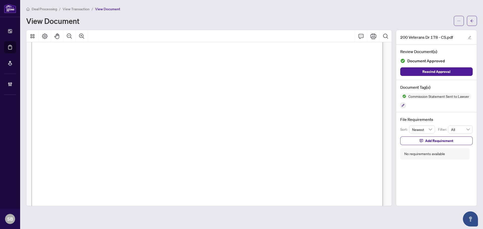
scroll to position [50, 0]
click at [67, 34] on icon "Zoom Out" at bounding box center [69, 35] width 5 height 5
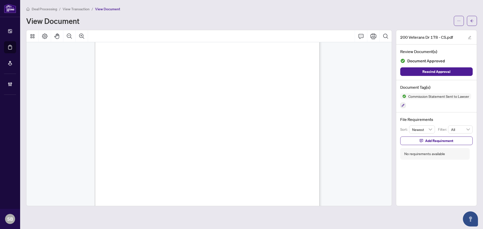
scroll to position [101, 0]
click at [471, 22] on icon "arrow-left" at bounding box center [472, 21] width 4 height 4
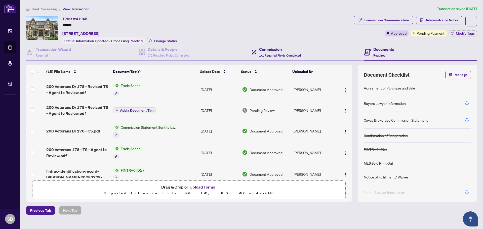
click at [274, 48] on h4 "Commission" at bounding box center [280, 49] width 42 height 6
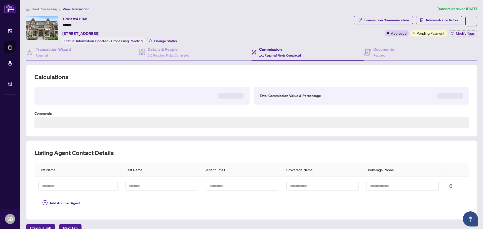
type textarea "**********"
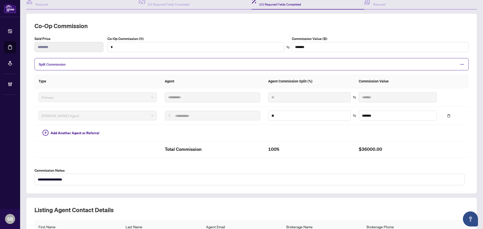
scroll to position [41, 0]
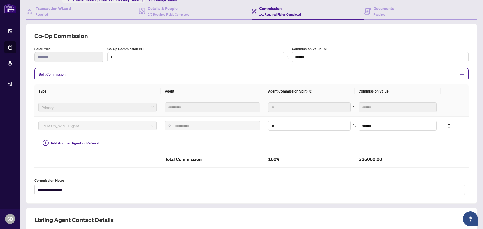
click at [153, 105] on tr "**********" at bounding box center [251, 107] width 434 height 18
click at [170, 9] on h4 "Details & People" at bounding box center [169, 8] width 42 height 6
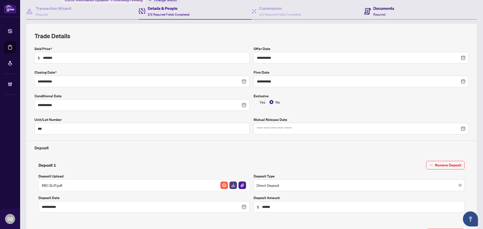
click at [373, 16] on div "Documents Required" at bounding box center [383, 11] width 21 height 12
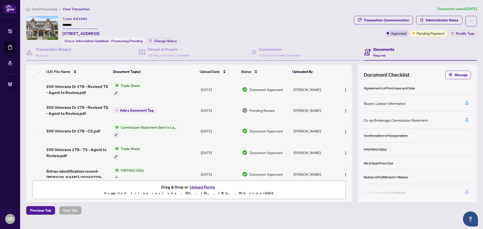
click at [209, 131] on td "Aug/05/2025" at bounding box center [219, 132] width 41 height 22
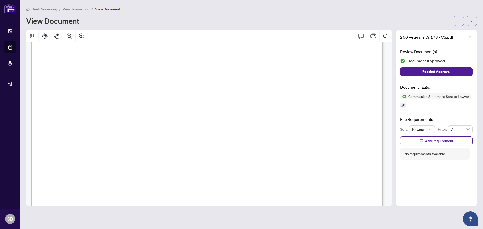
scroll to position [201, 0]
click at [68, 34] on icon "Zoom Out" at bounding box center [69, 36] width 6 height 6
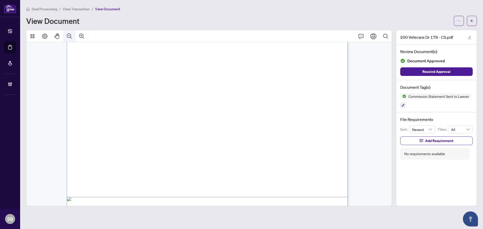
click at [68, 34] on icon "Zoom Out" at bounding box center [69, 36] width 6 height 6
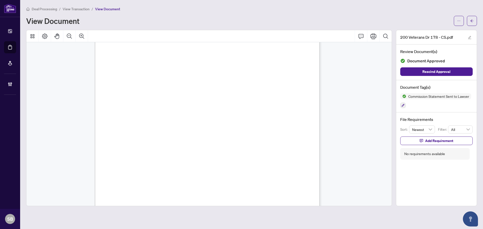
scroll to position [74, 0]
click at [477, 21] on button "button" at bounding box center [472, 21] width 10 height 10
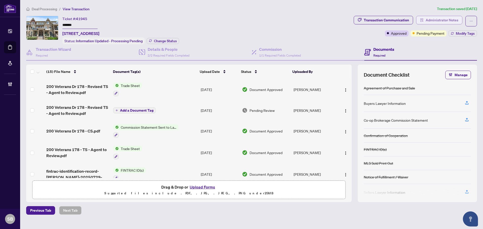
click at [452, 22] on span "Administrator Notes" at bounding box center [442, 20] width 33 height 8
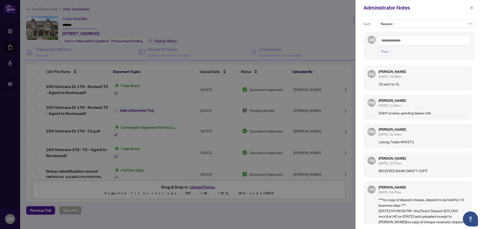
click at [411, 42] on textarea at bounding box center [424, 41] width 93 height 10
click at [412, 53] on span "RAH R Accounting" at bounding box center [415, 52] width 28 height 5
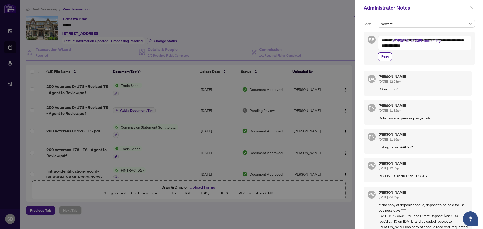
click at [439, 43] on textarea "**********" at bounding box center [423, 43] width 91 height 15
click at [448, 42] on textarea "**********" at bounding box center [423, 43] width 91 height 15
click at [449, 47] on textarea "**********" at bounding box center [423, 43] width 91 height 15
click at [440, 46] on textarea "**********" at bounding box center [423, 43] width 91 height 15
drag, startPoint x: 444, startPoint y: 46, endPoint x: 434, endPoint y: 46, distance: 10.6
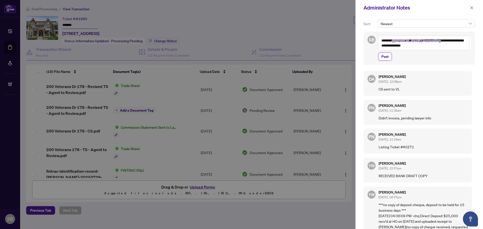
click at [434, 46] on textarea "**********" at bounding box center [423, 43] width 91 height 15
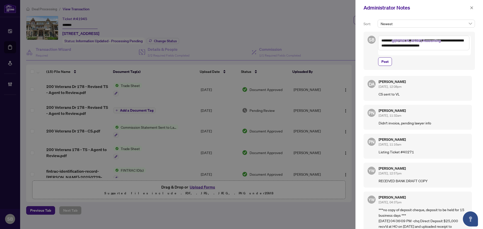
click at [464, 49] on textarea "**********" at bounding box center [423, 43] width 91 height 15
type textarea "**********"
click at [382, 58] on span "Post" at bounding box center [384, 62] width 7 height 8
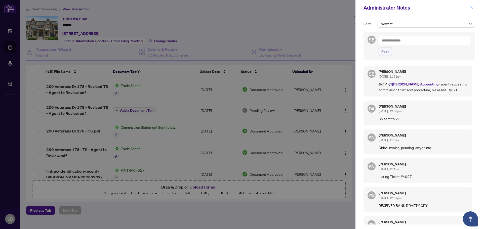
click at [473, 8] on icon "close" at bounding box center [472, 8] width 4 height 4
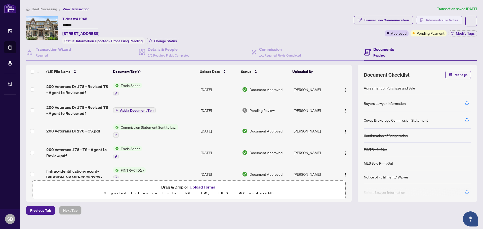
click at [424, 19] on icon "solution" at bounding box center [422, 20] width 4 height 4
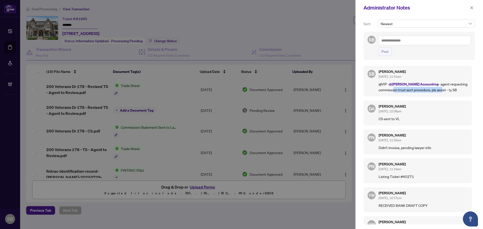
drag, startPoint x: 393, startPoint y: 90, endPoint x: 441, endPoint y: 90, distance: 47.8
click at [441, 90] on p "@VIP - @RAHR Accounting - agent requesting commission trust acct procedure, pls…" at bounding box center [423, 86] width 89 height 11
click at [457, 88] on p "@VIP - @RAHR Accounting - agent requesting commission trust acct procedure, pls…" at bounding box center [423, 86] width 89 height 11
click at [477, 8] on div "Administrator Notes" at bounding box center [420, 8] width 128 height 16
click at [475, 8] on button "button" at bounding box center [471, 8] width 7 height 6
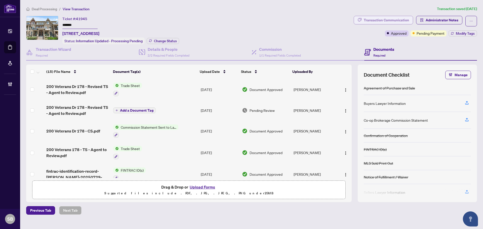
click at [402, 22] on div "Transaction Communication" at bounding box center [386, 20] width 45 height 8
type textarea "**********"
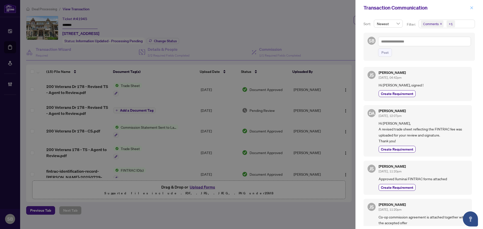
click at [474, 10] on button "button" at bounding box center [471, 8] width 7 height 6
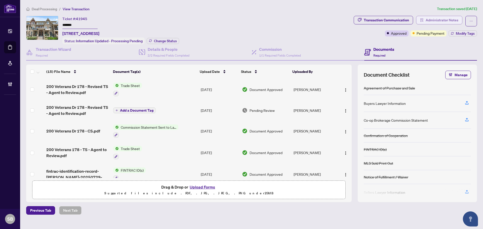
click at [433, 20] on span "Administrator Notes" at bounding box center [442, 20] width 33 height 8
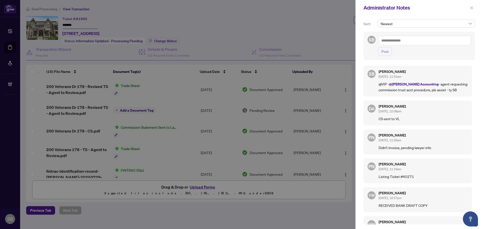
click at [472, 9] on icon "close" at bounding box center [472, 8] width 4 height 4
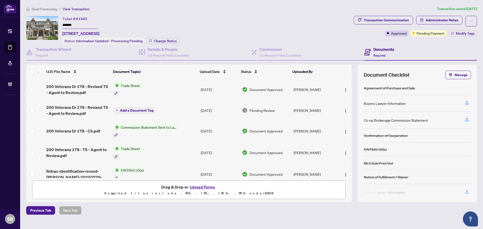
click at [39, 9] on span "Deal Processing" at bounding box center [44, 9] width 25 height 5
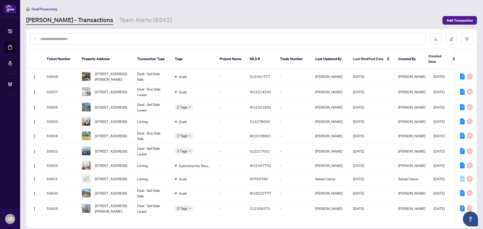
click at [122, 38] on input "text" at bounding box center [231, 39] width 382 height 6
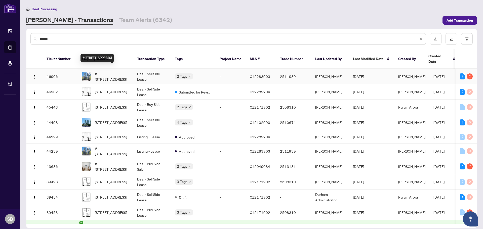
type input "******"
click at [113, 72] on span "#821W-36 Lisgar St, Toronto, Ontario M6J 0C7, Canada" at bounding box center [112, 76] width 34 height 11
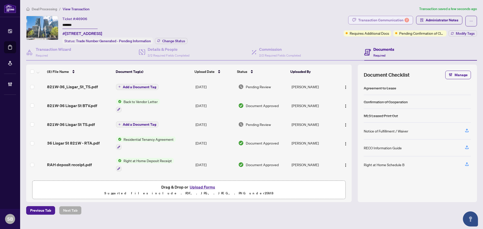
click at [381, 19] on div "Transaction Communication 2" at bounding box center [383, 20] width 51 height 8
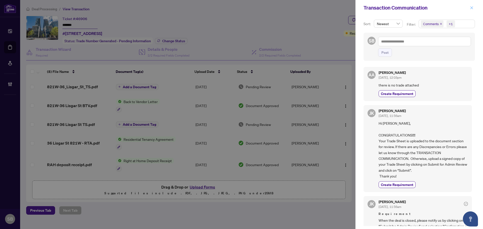
click at [472, 5] on span "button" at bounding box center [472, 8] width 4 height 8
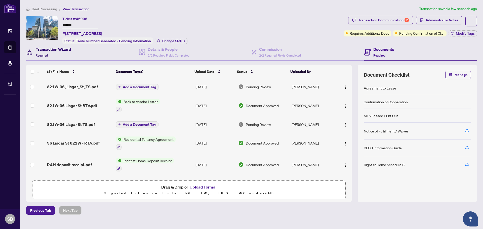
click at [48, 51] on h4 "Transaction Wizard" at bounding box center [53, 49] width 35 height 6
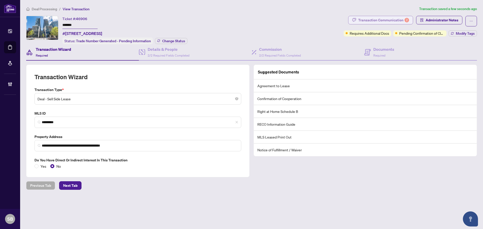
click at [388, 16] on div "Transaction Communication 2" at bounding box center [383, 20] width 51 height 8
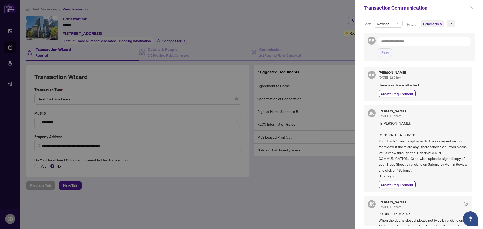
drag, startPoint x: 476, startPoint y: 10, endPoint x: 458, endPoint y: 13, distance: 17.9
click at [476, 10] on div "Transaction Communication" at bounding box center [420, 8] width 128 height 16
click at [474, 8] on button "button" at bounding box center [471, 8] width 7 height 6
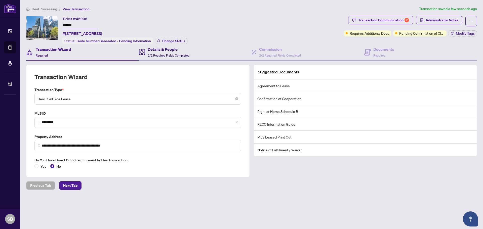
click at [175, 54] on span "2/2 Required Fields Completed" at bounding box center [169, 56] width 42 height 4
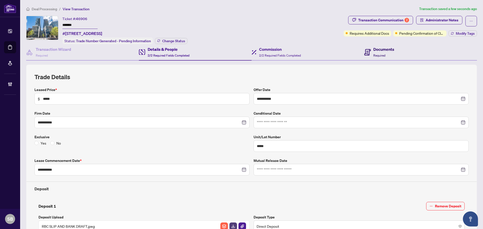
drag, startPoint x: 368, startPoint y: 51, endPoint x: 265, endPoint y: 56, distance: 102.8
click at [368, 51] on icon at bounding box center [367, 52] width 7 height 7
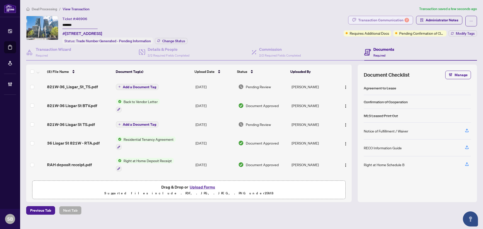
click at [379, 18] on div "Transaction Communication 2" at bounding box center [383, 20] width 51 height 8
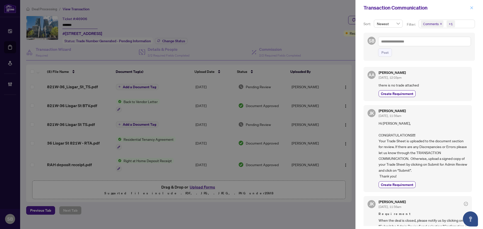
click at [473, 8] on icon "close" at bounding box center [472, 8] width 4 height 4
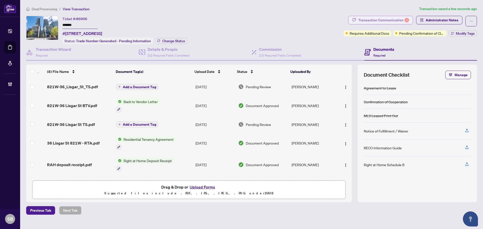
click at [363, 19] on div "Transaction Communication 2" at bounding box center [383, 20] width 51 height 8
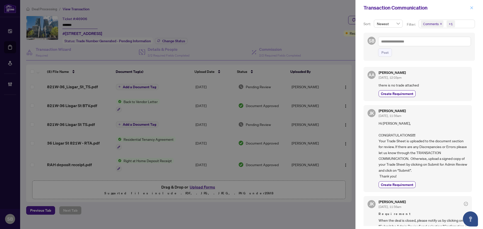
click at [474, 5] on div "Transaction Communication" at bounding box center [420, 8] width 128 height 16
click at [472, 7] on icon "close" at bounding box center [472, 8] width 4 height 4
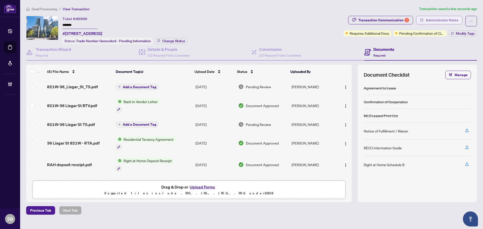
click at [438, 21] on span "Administrator Notes" at bounding box center [442, 20] width 33 height 8
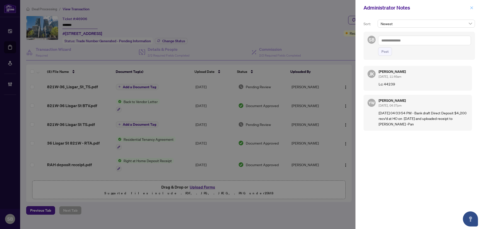
click at [469, 8] on button "button" at bounding box center [471, 8] width 7 height 6
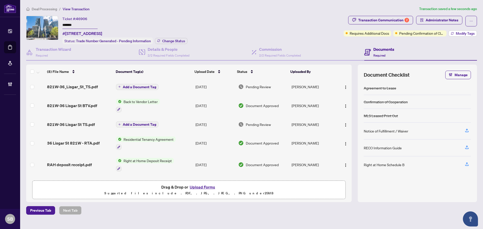
click at [464, 35] on span "Modify Tags" at bounding box center [465, 34] width 19 height 4
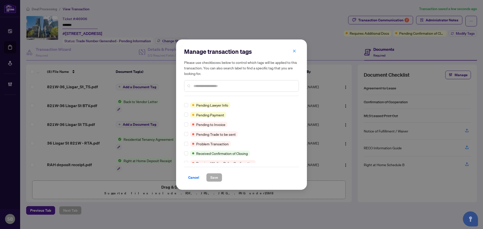
scroll to position [302, 0]
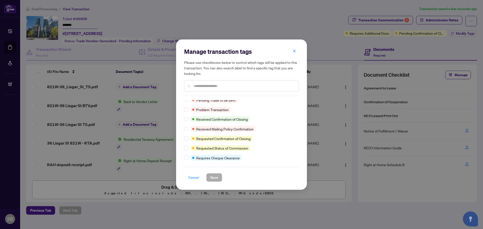
click at [195, 179] on span "Cancel" at bounding box center [193, 178] width 11 height 8
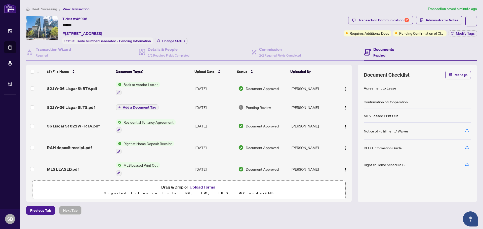
scroll to position [0, 0]
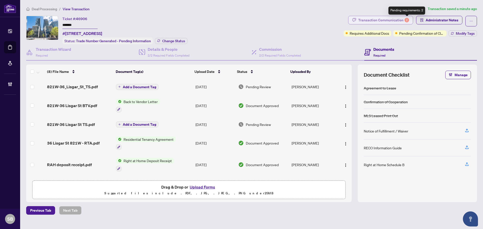
click at [406, 17] on div "Transaction Communication 2" at bounding box center [383, 20] width 51 height 8
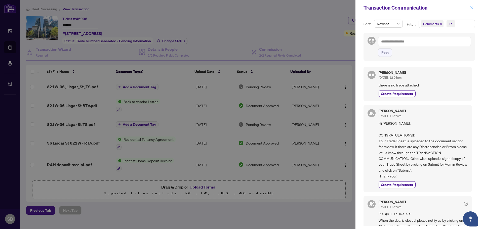
click at [475, 5] on div "Transaction Communication" at bounding box center [420, 8] width 128 height 16
click at [473, 7] on icon "close" at bounding box center [472, 8] width 4 height 4
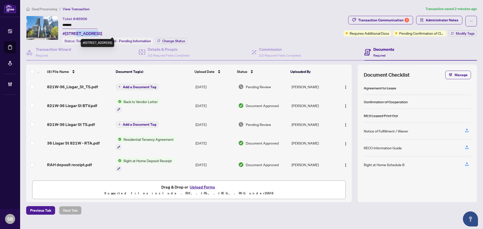
drag, startPoint x: 95, startPoint y: 33, endPoint x: 79, endPoint y: 34, distance: 15.6
click at [78, 34] on span "#821W-36 Lisgar St, Toronto, Ontario M6J 0C7, Canada" at bounding box center [82, 33] width 40 height 6
copy span "36 Lisgar"
click at [41, 10] on span "Deal Processing" at bounding box center [44, 9] width 25 height 5
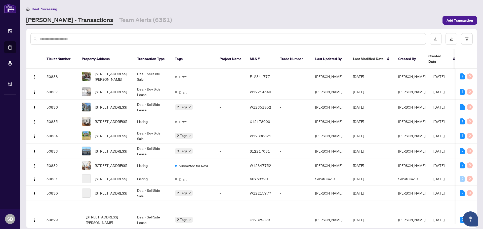
click at [81, 38] on input "text" at bounding box center [231, 39] width 382 height 6
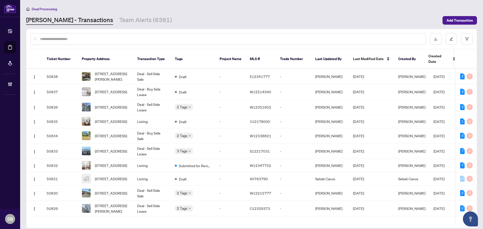
paste input "*********"
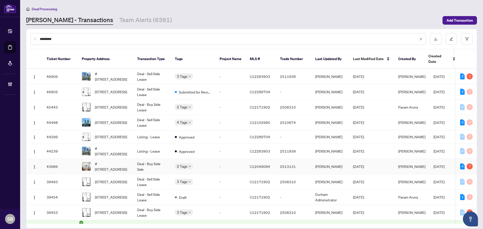
type input "*********"
click at [149, 165] on td "Deal - Buy Side Sale" at bounding box center [152, 166] width 38 height 15
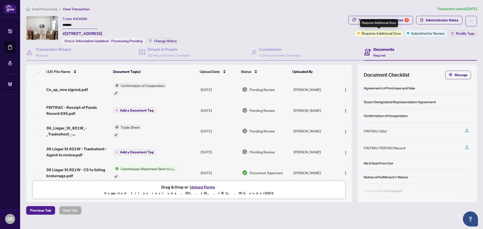
click at [374, 21] on div "Requires Additional Docs" at bounding box center [379, 23] width 38 height 8
click at [364, 19] on div "Transaction Communication 7" at bounding box center [383, 20] width 51 height 8
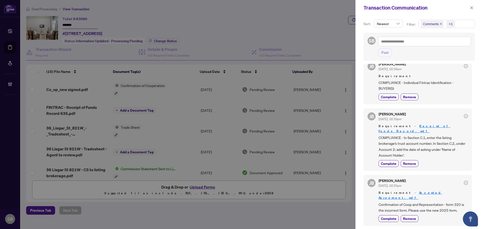
scroll to position [277, 0]
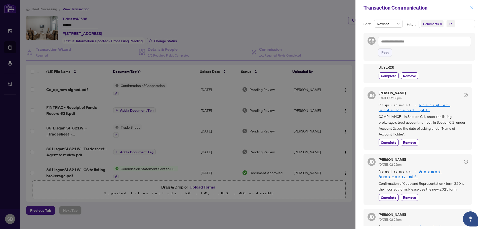
click at [470, 9] on button "button" at bounding box center [471, 8] width 7 height 6
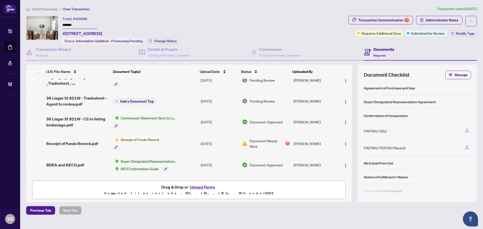
scroll to position [75, 0]
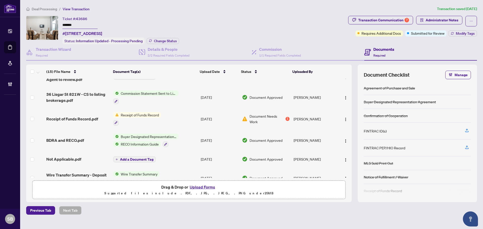
click at [199, 115] on td "Aug/14/2025" at bounding box center [219, 119] width 41 height 22
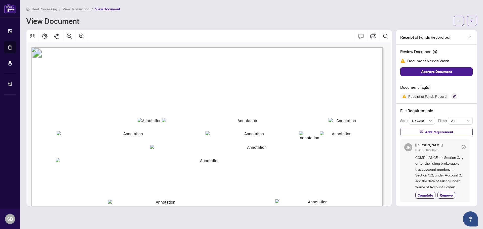
scroll to position [1, 0]
click at [473, 17] on span "button" at bounding box center [472, 21] width 4 height 8
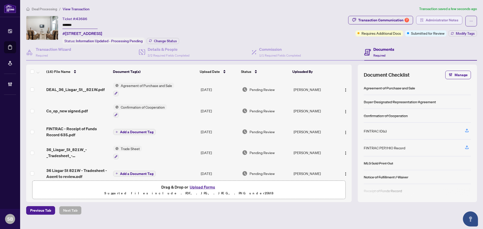
click at [444, 20] on span "Administrator Notes" at bounding box center [442, 20] width 33 height 8
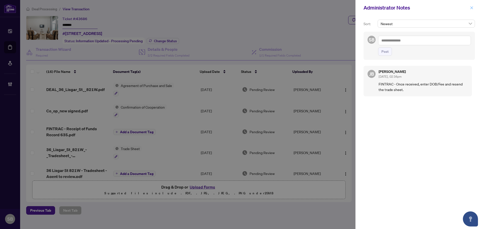
click at [470, 9] on icon "close" at bounding box center [472, 8] width 4 height 4
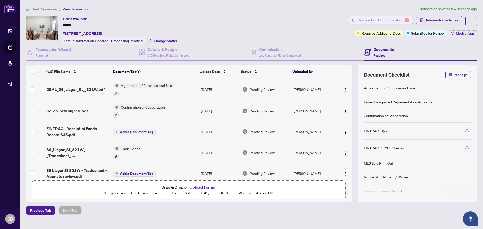
click at [396, 18] on div "Transaction Communication 7" at bounding box center [383, 20] width 51 height 8
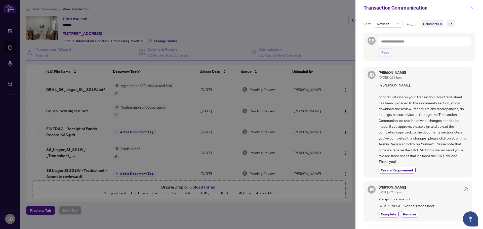
click at [471, 8] on icon "close" at bounding box center [472, 8] width 4 height 4
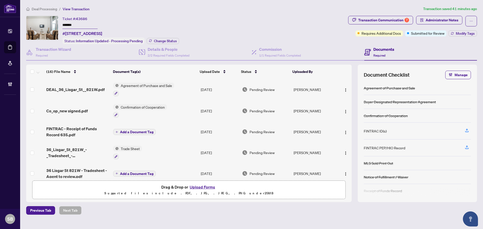
click at [48, 7] on span "Deal Processing" at bounding box center [44, 9] width 25 height 5
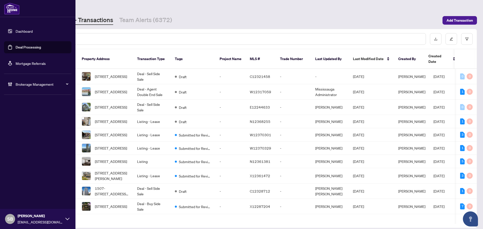
click at [31, 85] on span "Brokerage Management" at bounding box center [42, 85] width 52 height 6
click at [32, 123] on link "Manage Agents" at bounding box center [23, 120] width 25 height 5
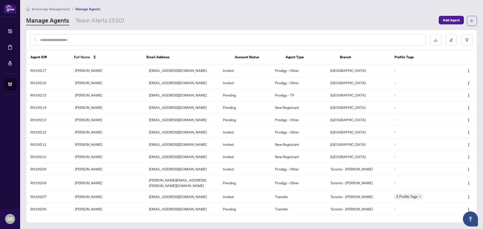
click at [130, 40] on input "text" at bounding box center [231, 40] width 382 height 6
type input "*"
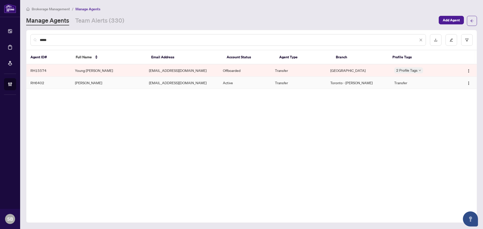
type input "*****"
click at [111, 83] on td "Farrah Yunus" at bounding box center [108, 83] width 74 height 12
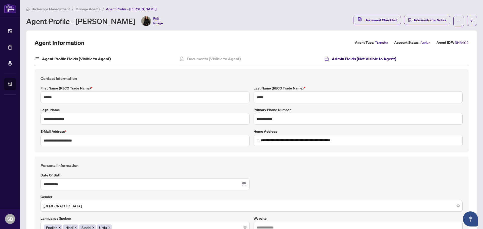
click at [356, 59] on h4 "Admin Fields (Not Visible to Agent)" at bounding box center [364, 59] width 64 height 6
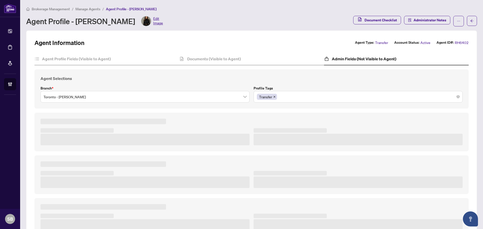
type textarea "**********"
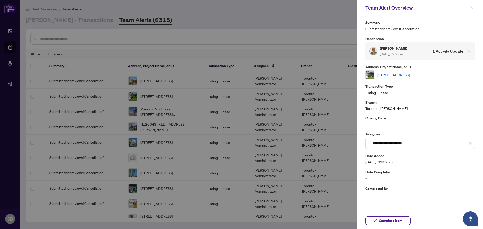
click at [470, 9] on icon "close" at bounding box center [472, 8] width 4 height 4
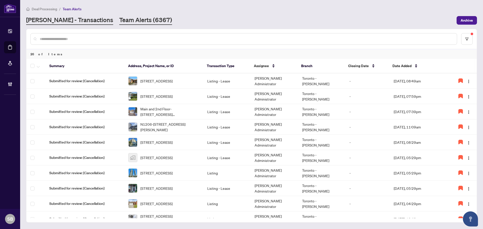
click at [70, 22] on link "[PERSON_NAME] - Transactions" at bounding box center [69, 20] width 87 height 9
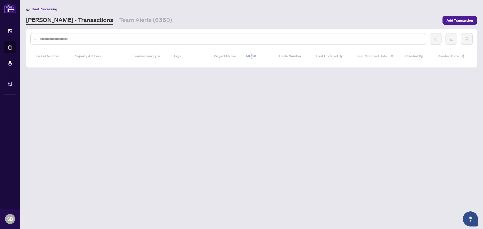
click at [123, 41] on input "text" at bounding box center [231, 39] width 382 height 6
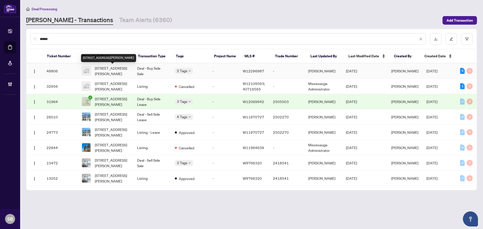
type input "******"
click at [119, 71] on span "[STREET_ADDRESS][PERSON_NAME]" at bounding box center [112, 70] width 34 height 11
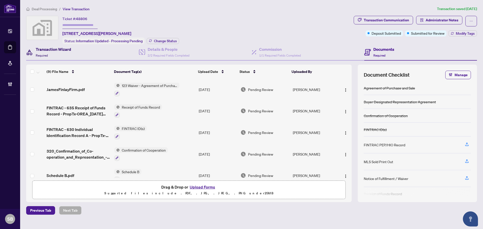
click at [55, 52] on div "Transaction Wizard Required" at bounding box center [53, 52] width 35 height 12
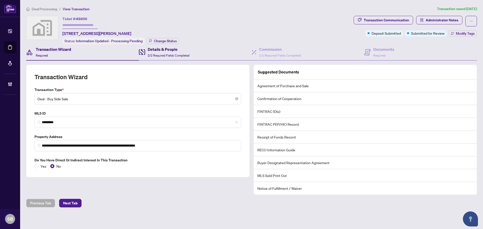
click at [158, 48] on h4 "Details & People" at bounding box center [169, 49] width 42 height 6
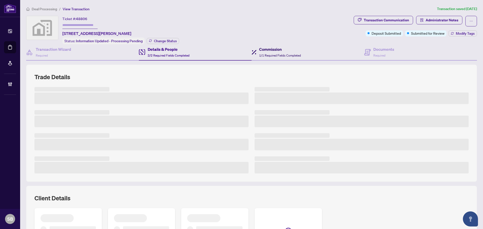
click at [281, 51] on h4 "Commission" at bounding box center [280, 49] width 42 height 6
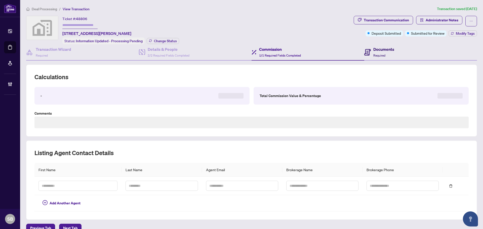
click at [364, 48] on span at bounding box center [367, 52] width 7 height 12
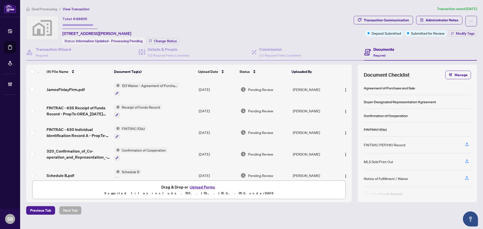
click at [193, 89] on td "123 Waiver - Agreement of Purchase and Sale" at bounding box center [154, 90] width 85 height 22
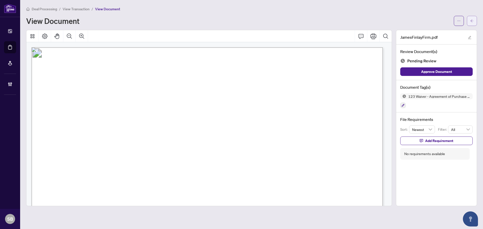
click at [472, 23] on span "button" at bounding box center [472, 21] width 4 height 8
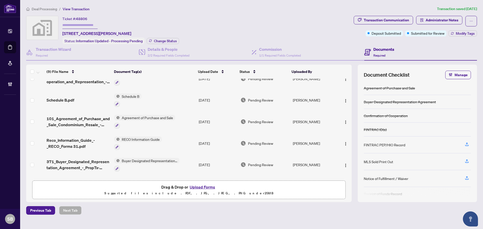
scroll to position [95, 0]
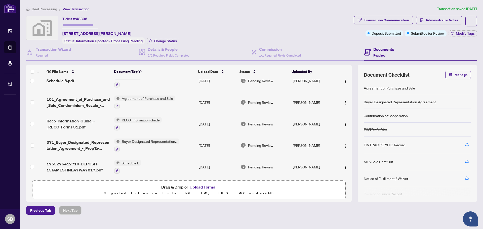
click at [171, 164] on td "Schedule B" at bounding box center [154, 167] width 85 height 22
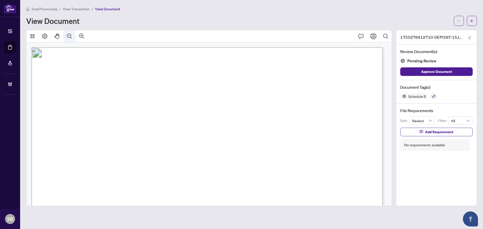
click at [71, 36] on icon "Zoom Out" at bounding box center [69, 35] width 5 height 5
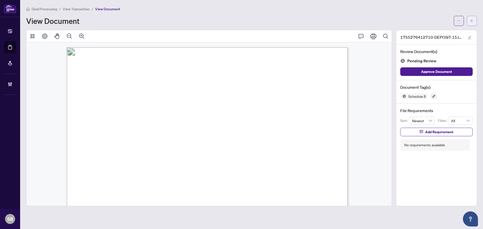
click at [470, 21] on button "button" at bounding box center [472, 21] width 10 height 10
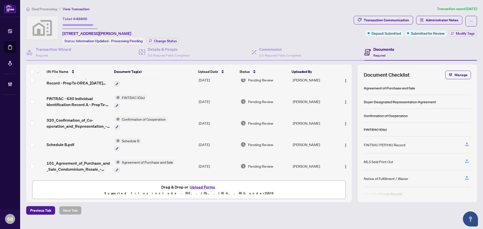
scroll to position [95, 0]
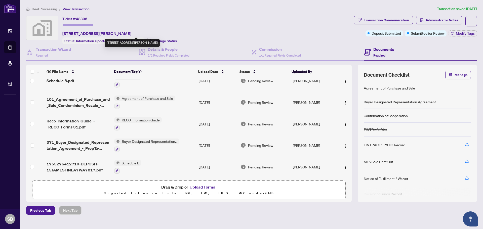
click at [123, 33] on span "[STREET_ADDRESS][PERSON_NAME]" at bounding box center [96, 33] width 69 height 6
click at [122, 26] on div "Ticket #: 48806 817-[STREET_ADDRESS][PERSON_NAME]" at bounding box center [96, 26] width 69 height 21
click at [113, 32] on span "[STREET_ADDRESS][PERSON_NAME]" at bounding box center [96, 33] width 69 height 6
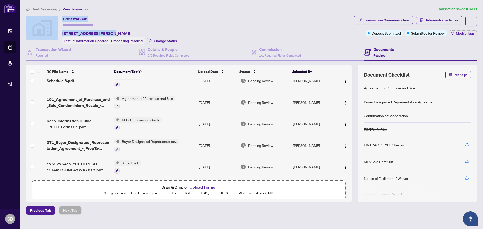
drag, startPoint x: 108, startPoint y: 33, endPoint x: 59, endPoint y: 32, distance: 49.3
click at [59, 32] on div "Ticket #: 48806 817-[STREET_ADDRESS][PERSON_NAME] Status: Information Updated -…" at bounding box center [189, 30] width 326 height 28
drag, startPoint x: 65, startPoint y: 31, endPoint x: 73, endPoint y: 31, distance: 7.5
click at [73, 31] on span "[STREET_ADDRESS][PERSON_NAME]" at bounding box center [96, 33] width 69 height 6
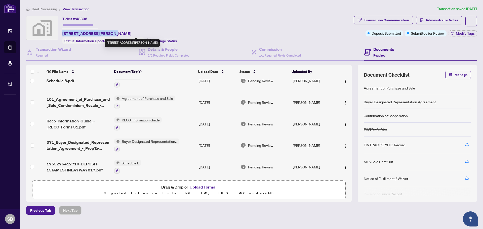
drag, startPoint x: 109, startPoint y: 33, endPoint x: 62, endPoint y: 32, distance: 46.8
click at [62, 32] on span "[STREET_ADDRESS][PERSON_NAME]" at bounding box center [96, 33] width 69 height 6
copy span "[STREET_ADDRESS][PERSON_NAME]"
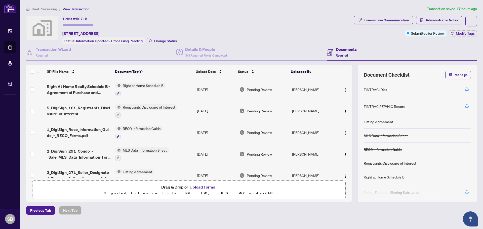
click at [48, 7] on span "Deal Processing" at bounding box center [44, 9] width 25 height 5
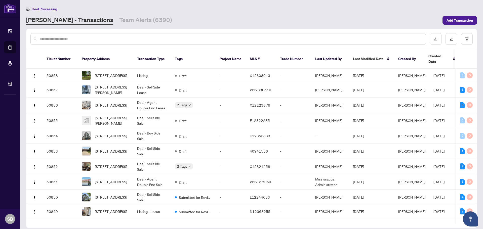
click at [274, 39] on input "text" at bounding box center [231, 39] width 382 height 6
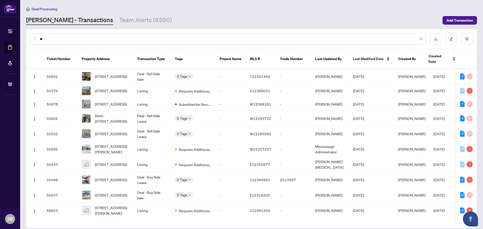
type input "*"
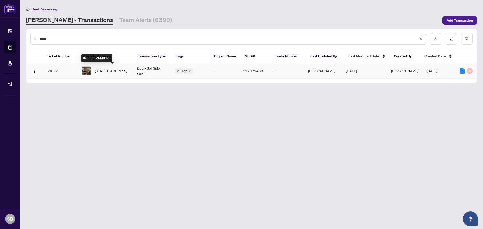
type input "*****"
click at [112, 72] on span "[STREET_ADDRESS]" at bounding box center [111, 71] width 32 height 6
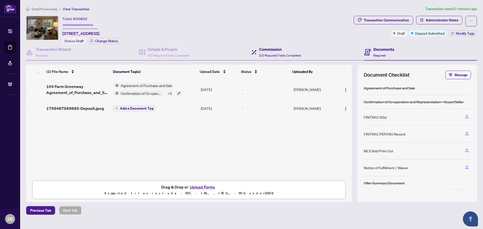
click at [284, 52] on div "Commission 2/2 Required Fields Completed" at bounding box center [280, 52] width 42 height 12
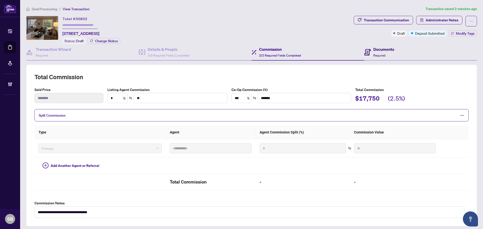
click at [374, 47] on h4 "Documents" at bounding box center [383, 49] width 21 height 6
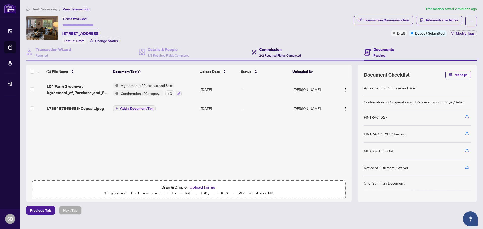
click at [270, 50] on h4 "Commission" at bounding box center [280, 49] width 42 height 6
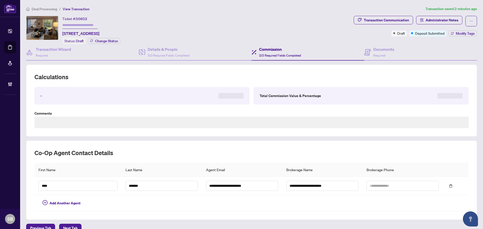
type textarea "**********"
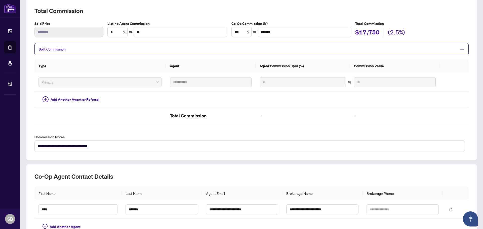
scroll to position [23, 0]
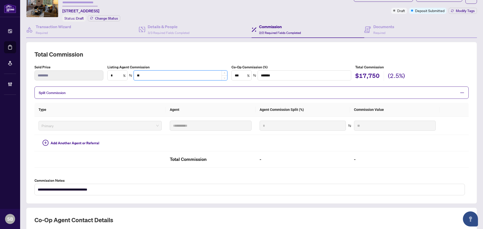
click at [153, 77] on input "**" at bounding box center [180, 76] width 93 height 10
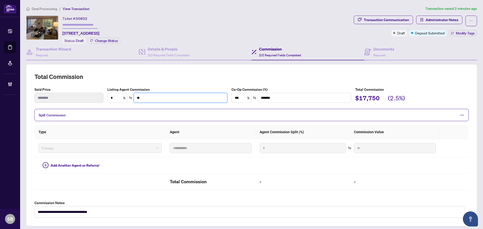
scroll to position [0, 0]
click at [373, 50] on h4 "Documents" at bounding box center [383, 49] width 21 height 6
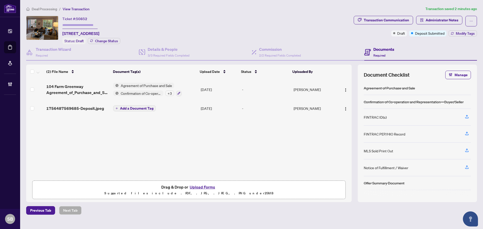
click at [246, 109] on div "-" at bounding box center [266, 109] width 48 height 6
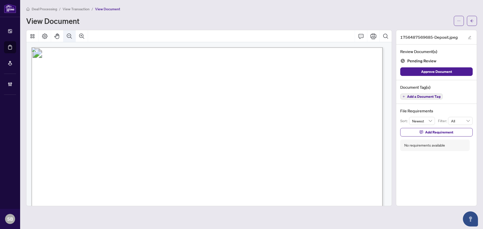
click at [66, 32] on button "Zoom Out" at bounding box center [69, 36] width 12 height 12
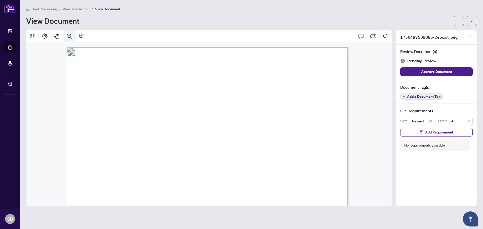
click at [66, 32] on button "Zoom Out" at bounding box center [69, 36] width 12 height 12
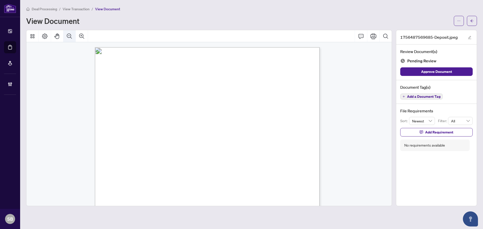
click at [66, 32] on button "Zoom Out" at bounding box center [69, 36] width 12 height 12
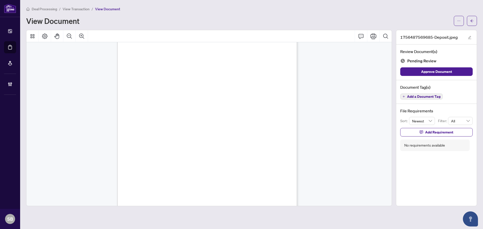
scroll to position [101, 0]
click at [474, 22] on icon "arrow-left" at bounding box center [472, 21] width 4 height 4
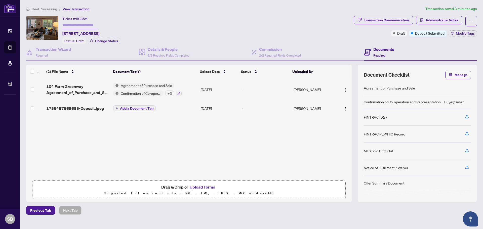
click at [207, 91] on td "[DATE]" at bounding box center [219, 90] width 41 height 22
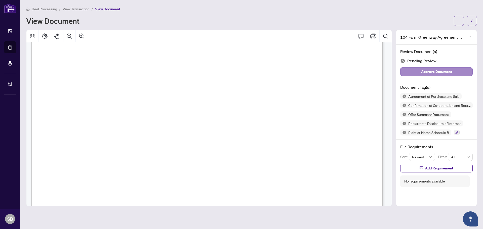
scroll to position [1057, 0]
click at [474, 23] on button "button" at bounding box center [472, 21] width 10 height 10
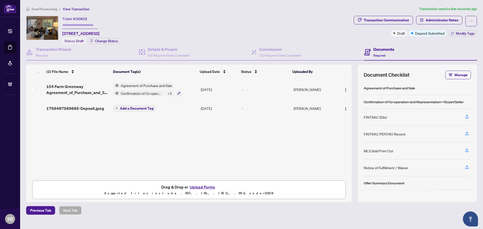
click at [181, 110] on td "Add a Document Tag" at bounding box center [155, 108] width 88 height 16
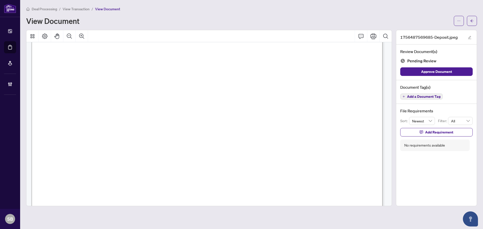
scroll to position [101, 0]
click at [68, 36] on icon "Zoom Out" at bounding box center [69, 36] width 6 height 6
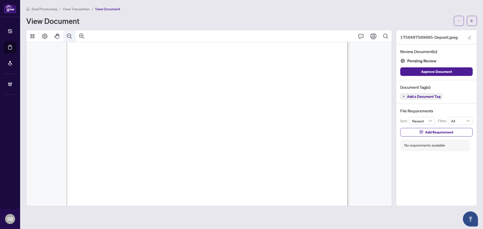
click at [68, 36] on icon "Zoom Out" at bounding box center [69, 36] width 6 height 6
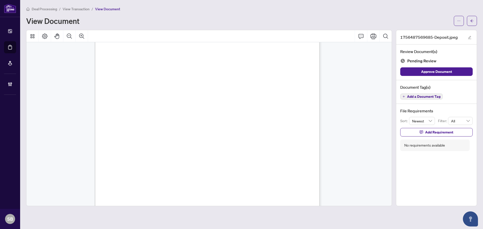
scroll to position [13, 0]
click at [474, 23] on button "button" at bounding box center [472, 21] width 10 height 10
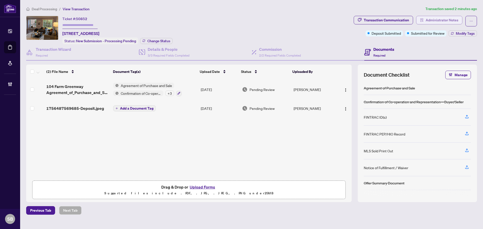
click at [452, 19] on span "Administrator Notes" at bounding box center [442, 20] width 33 height 8
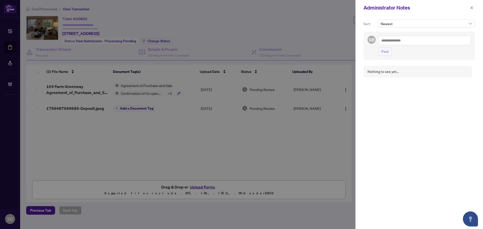
click at [402, 41] on textarea at bounding box center [424, 41] width 93 height 10
click at [398, 51] on span "RAH R Accounting" at bounding box center [404, 52] width 28 height 5
drag, startPoint x: 408, startPoint y: 47, endPoint x: 446, endPoint y: 40, distance: 38.3
click at [446, 40] on textarea "**********" at bounding box center [423, 43] width 91 height 15
drag, startPoint x: 448, startPoint y: 43, endPoint x: 461, endPoint y: 43, distance: 13.1
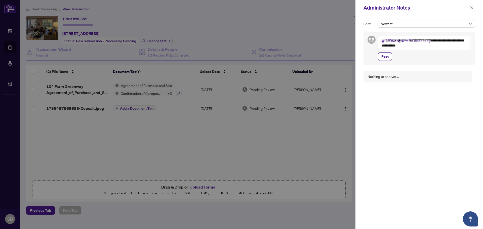
click at [461, 43] on textarea "**********" at bounding box center [423, 43] width 91 height 15
click at [456, 43] on textarea "**********" at bounding box center [423, 43] width 91 height 15
drag, startPoint x: 397, startPoint y: 44, endPoint x: 442, endPoint y: 44, distance: 45.8
click at [442, 44] on textarea "**********" at bounding box center [423, 43] width 91 height 15
click at [443, 44] on textarea "**********" at bounding box center [423, 43] width 91 height 15
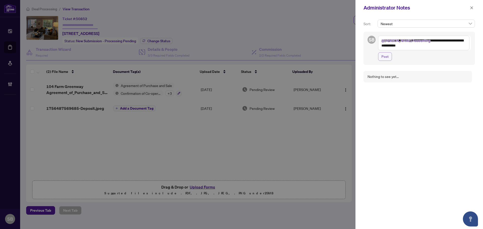
type textarea "**********"
click at [383, 58] on span "Post" at bounding box center [384, 57] width 7 height 8
click at [473, 7] on icon "close" at bounding box center [472, 8] width 4 height 4
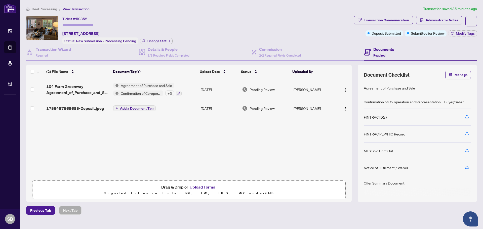
click at [53, 10] on span "Deal Processing" at bounding box center [44, 9] width 25 height 5
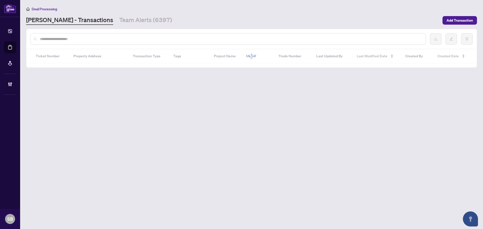
click at [131, 39] on input "text" at bounding box center [231, 39] width 382 height 6
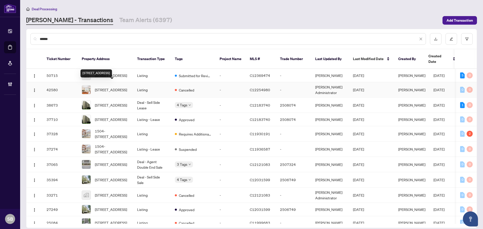
type input "******"
click at [112, 72] on div "[STREET_ADDRESS]" at bounding box center [96, 73] width 31 height 8
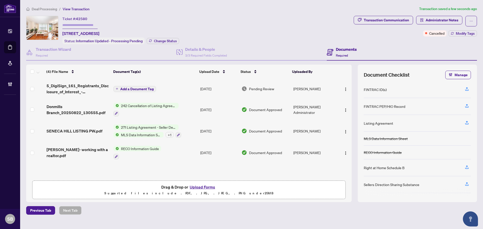
click at [132, 88] on span "Add a Document Tag" at bounding box center [136, 89] width 33 height 4
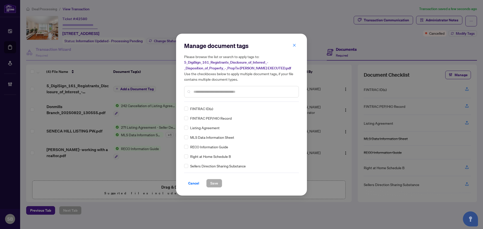
click at [241, 91] on input "text" at bounding box center [243, 92] width 101 height 6
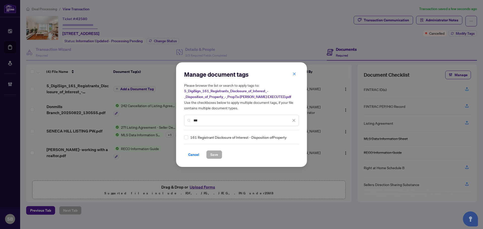
type input "***"
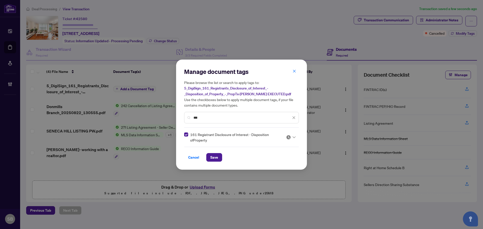
drag, startPoint x: 295, startPoint y: 140, endPoint x: 293, endPoint y: 138, distance: 2.7
click at [295, 140] on span at bounding box center [291, 138] width 10 height 8
click at [280, 164] on div "Approved" at bounding box center [276, 162] width 32 height 6
click at [217, 156] on span "Save" at bounding box center [214, 157] width 8 height 8
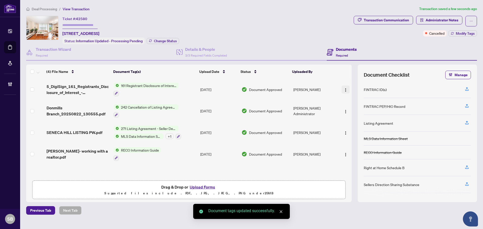
click at [345, 89] on img "button" at bounding box center [346, 90] width 4 height 4
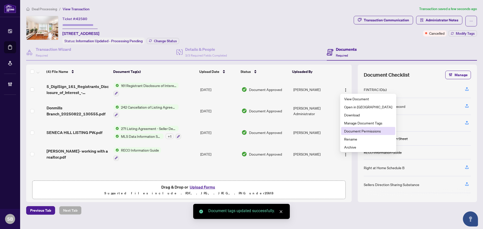
click at [366, 131] on span "Document Permissions" at bounding box center [368, 131] width 48 height 6
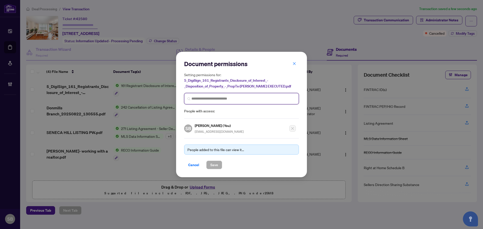
click at [215, 98] on input "search" at bounding box center [243, 98] width 104 height 5
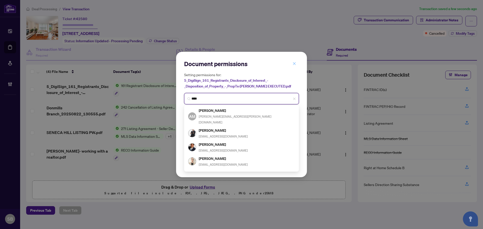
type input "****"
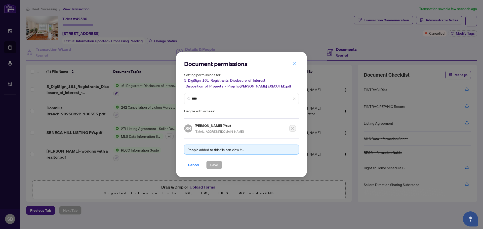
click at [294, 65] on icon "close" at bounding box center [294, 63] width 3 height 3
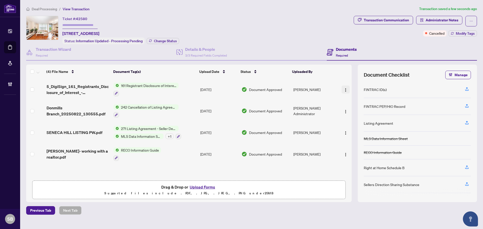
click at [346, 91] on img "button" at bounding box center [346, 90] width 4 height 4
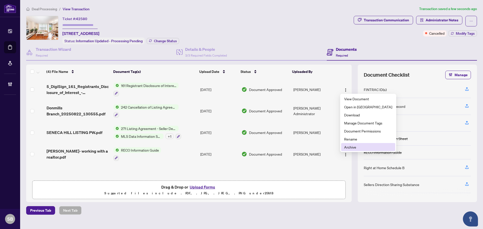
click at [359, 148] on span "Archive" at bounding box center [368, 147] width 48 height 6
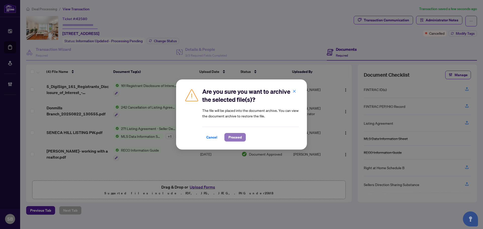
click at [230, 136] on span "Proceed" at bounding box center [234, 137] width 13 height 8
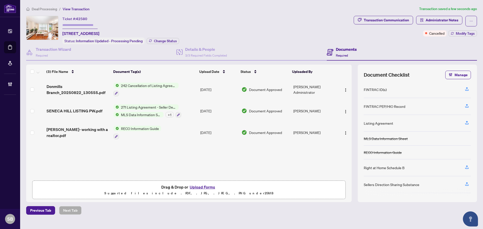
click at [198, 107] on td "[DATE]" at bounding box center [219, 111] width 42 height 22
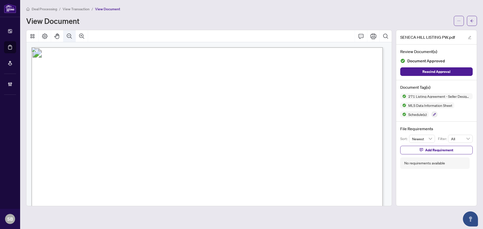
click at [69, 35] on icon "Zoom Out" at bounding box center [69, 35] width 5 height 5
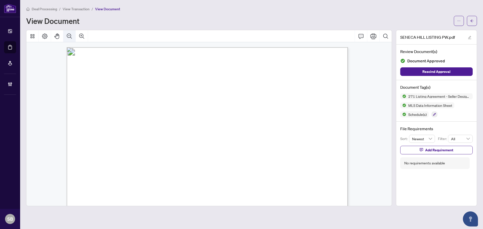
click at [69, 35] on icon "Zoom Out" at bounding box center [69, 35] width 5 height 5
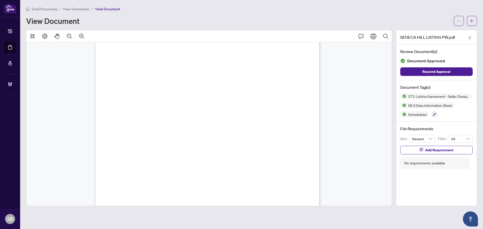
scroll to position [151, 0]
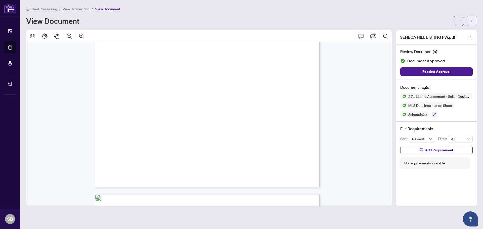
click at [476, 21] on button "button" at bounding box center [472, 21] width 10 height 10
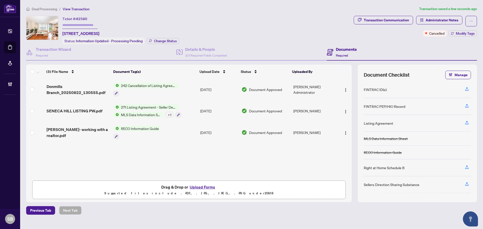
click at [47, 7] on span "Deal Processing" at bounding box center [44, 9] width 25 height 5
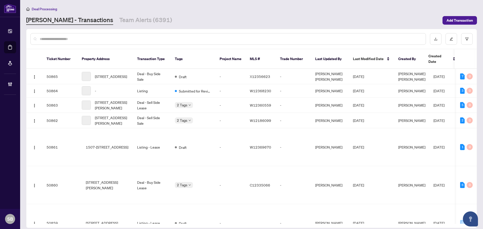
click at [104, 36] on input "text" at bounding box center [231, 39] width 382 height 6
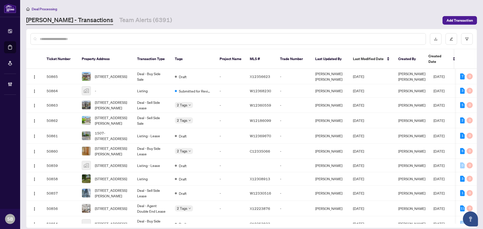
click at [102, 39] on input "text" at bounding box center [231, 39] width 382 height 6
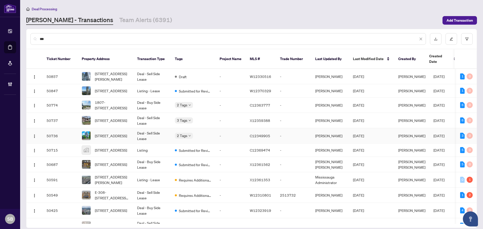
type input "***"
click at [122, 133] on span "[STREET_ADDRESS]" at bounding box center [111, 136] width 32 height 6
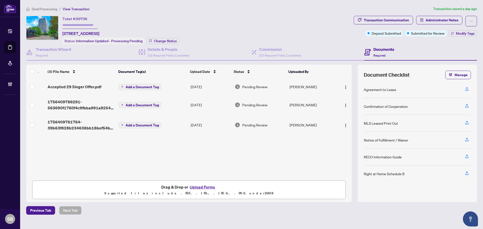
click at [42, 10] on span "Deal Processing" at bounding box center [44, 9] width 25 height 5
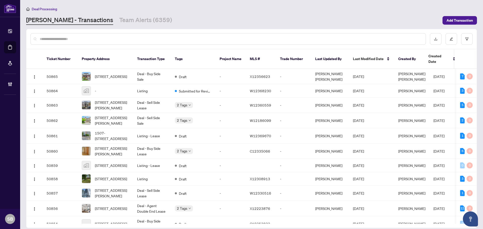
click at [113, 40] on input "text" at bounding box center [231, 39] width 382 height 6
type input "*"
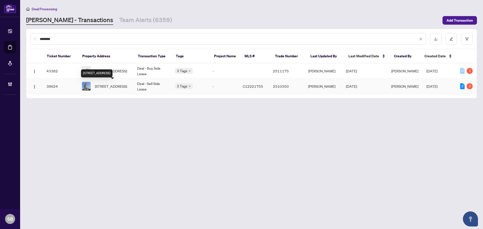
type input "********"
click at [126, 85] on span "[STREET_ADDRESS]" at bounding box center [111, 87] width 32 height 6
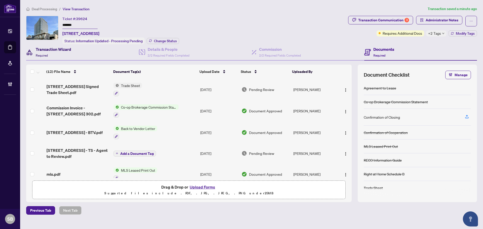
click at [62, 51] on h4 "Transaction Wizard" at bounding box center [53, 49] width 35 height 6
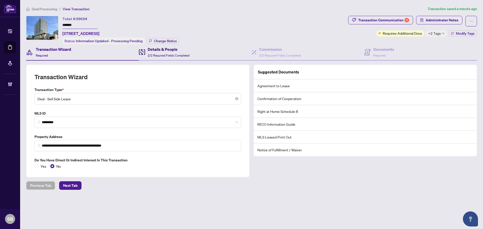
click at [158, 48] on h4 "Details & People" at bounding box center [169, 49] width 42 height 6
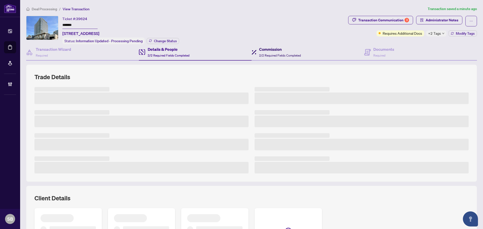
click at [281, 48] on h4 "Commission" at bounding box center [280, 49] width 42 height 6
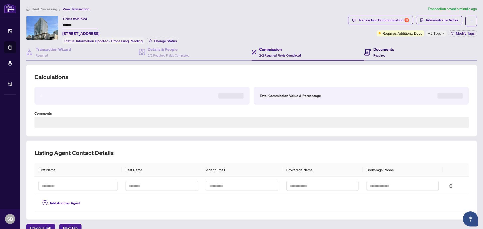
click at [391, 52] on div "Documents Required" at bounding box center [383, 52] width 21 height 12
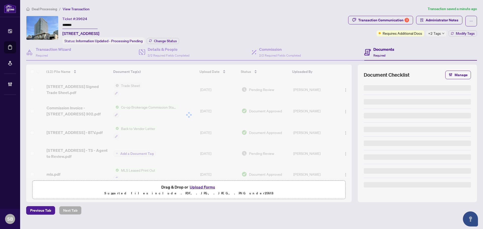
click at [383, 14] on div "Deal Processing / View Transaction Transaction saved a minute ago Ticket #: 396…" at bounding box center [251, 110] width 455 height 209
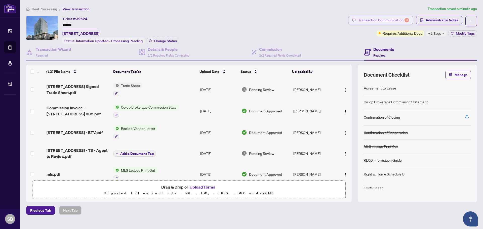
click at [392, 22] on div "Transaction Communication 3" at bounding box center [383, 20] width 51 height 8
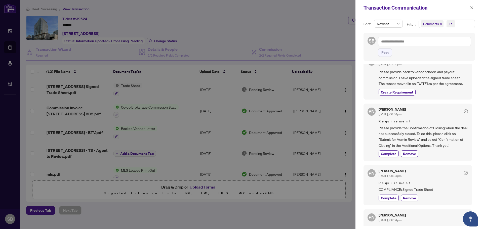
scroll to position [25, 0]
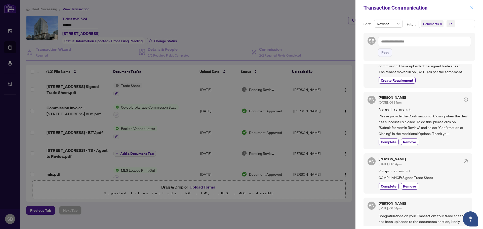
click at [472, 5] on span "button" at bounding box center [472, 8] width 4 height 8
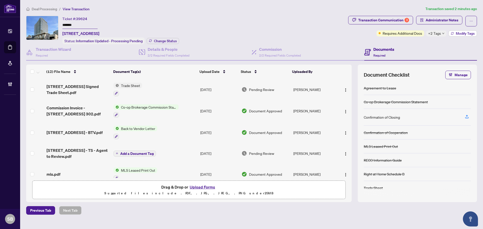
click at [459, 32] on span "Modify Tags" at bounding box center [465, 34] width 19 height 4
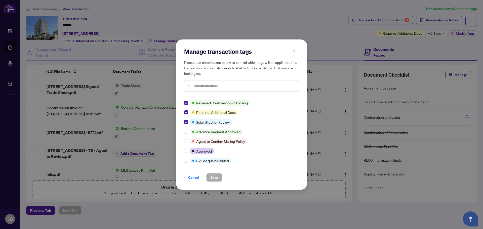
click at [296, 53] on button "button" at bounding box center [294, 51] width 10 height 9
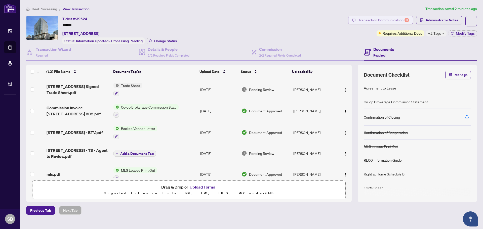
click at [387, 19] on div "Transaction Communication 3" at bounding box center [383, 20] width 51 height 8
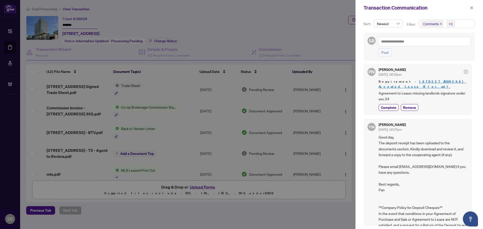
scroll to position [252, 0]
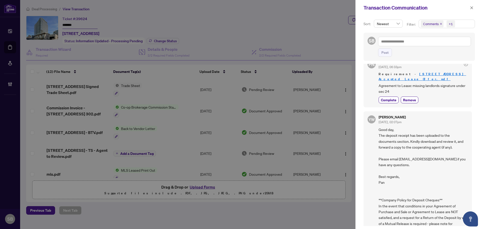
click at [407, 81] on link "[STREET_ADDRESS] Accepted Lease Offer.pdf" at bounding box center [423, 76] width 88 height 9
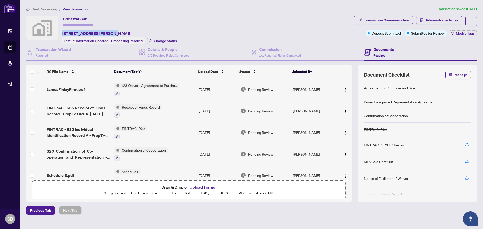
scroll to position [95, 0]
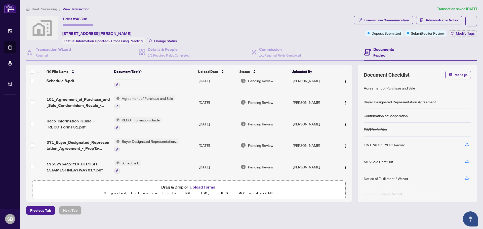
click at [39, 7] on span "Deal Processing" at bounding box center [44, 9] width 25 height 5
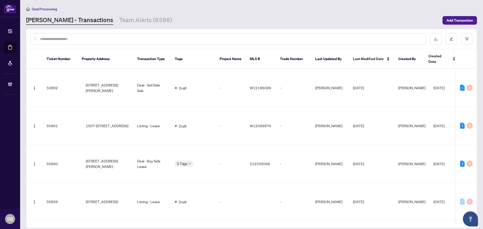
click at [105, 42] on div at bounding box center [228, 39] width 396 height 12
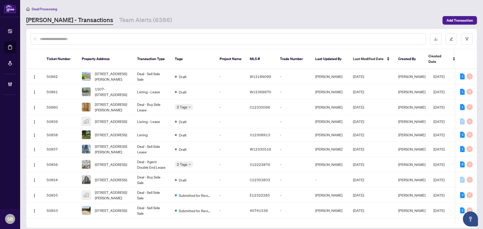
click at [71, 38] on input "text" at bounding box center [231, 39] width 382 height 6
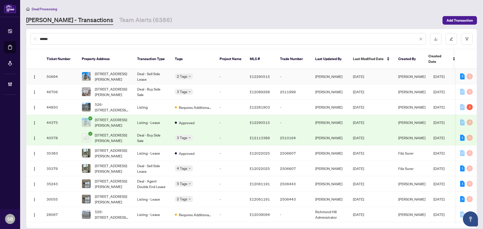
type input "******"
click at [133, 70] on td "[STREET_ADDRESS][PERSON_NAME]" at bounding box center [105, 76] width 55 height 15
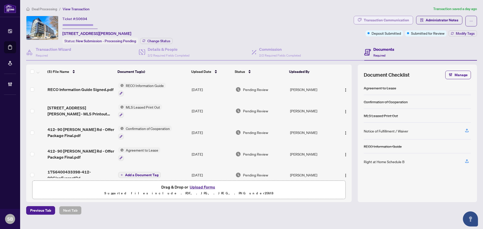
click at [394, 19] on div "Transaction Communication" at bounding box center [386, 20] width 45 height 8
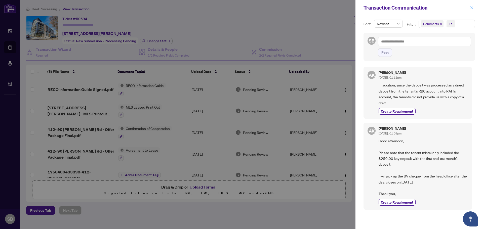
click at [472, 10] on icon "close" at bounding box center [472, 8] width 4 height 4
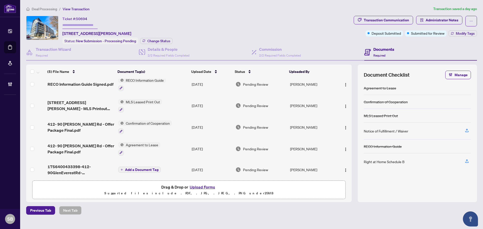
scroll to position [8, 0]
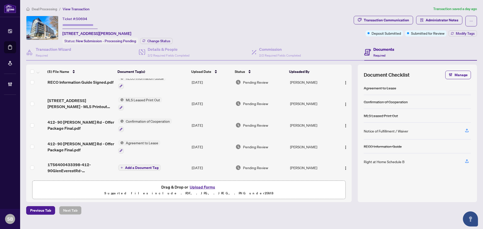
click at [181, 166] on td "Add a Document Tag" at bounding box center [153, 168] width 74 height 20
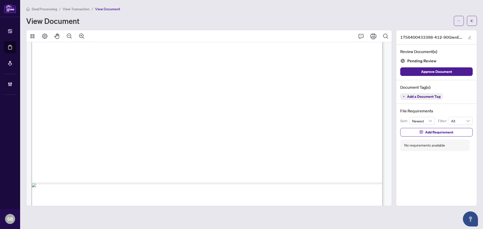
scroll to position [249, 0]
click at [473, 18] on span "button" at bounding box center [472, 21] width 4 height 8
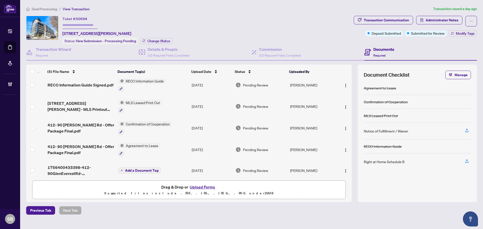
scroll to position [8, 0]
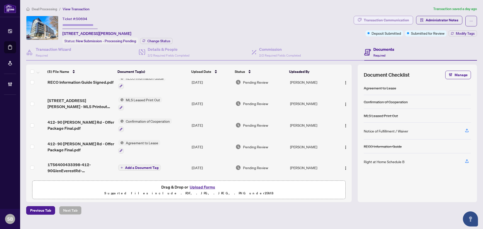
click at [389, 22] on div "Transaction Communication" at bounding box center [386, 20] width 45 height 8
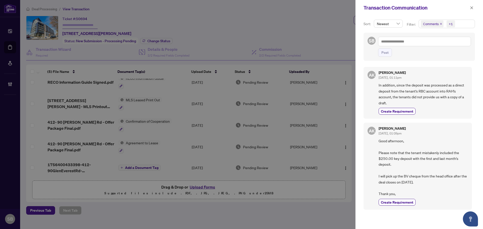
scroll to position [1, 0]
drag, startPoint x: 471, startPoint y: 9, endPoint x: 466, endPoint y: 11, distance: 5.3
click at [471, 9] on icon "close" at bounding box center [472, 8] width 4 height 4
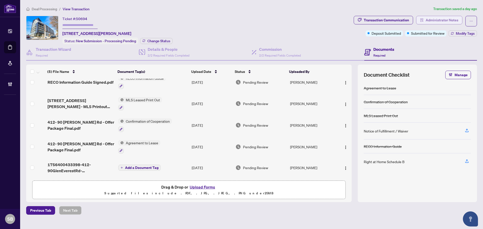
click at [421, 19] on icon "solution" at bounding box center [421, 20] width 3 height 4
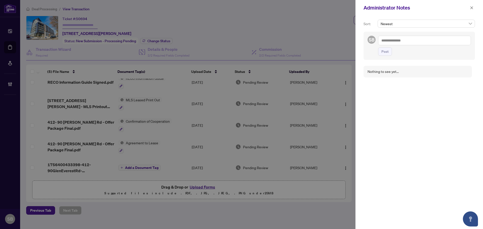
click at [404, 36] on textarea at bounding box center [424, 41] width 93 height 10
click at [404, 41] on textarea at bounding box center [424, 41] width 93 height 10
click at [473, 7] on icon "close" at bounding box center [472, 8] width 4 height 4
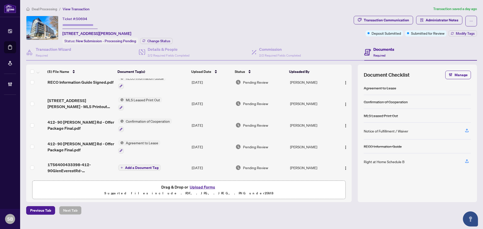
click at [179, 163] on td "Add a Document Tag" at bounding box center [153, 168] width 74 height 20
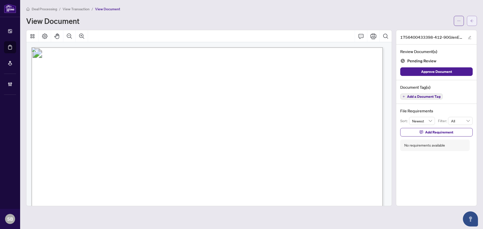
click at [473, 21] on icon "arrow-left" at bounding box center [472, 21] width 4 height 4
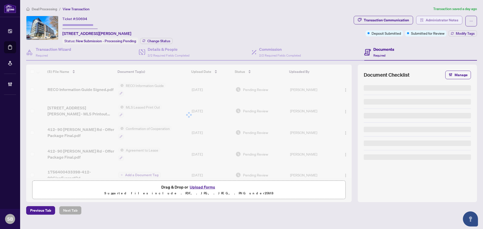
click at [436, 22] on span "Administrator Notes" at bounding box center [442, 20] width 33 height 8
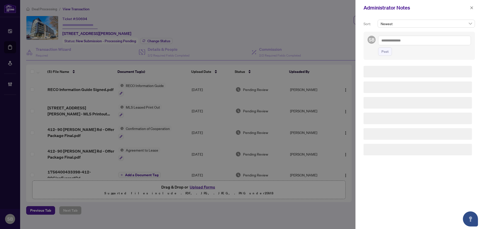
click at [398, 39] on textarea at bounding box center [424, 41] width 93 height 10
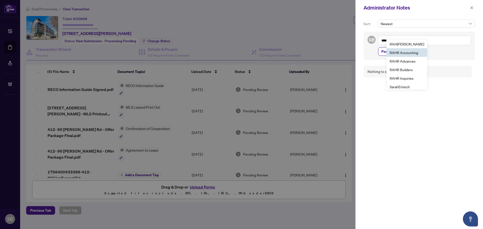
click at [402, 55] on li "RAH R Accounting" at bounding box center [407, 52] width 41 height 9
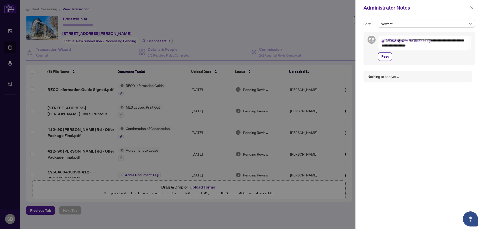
click at [467, 41] on textarea "**********" at bounding box center [423, 43] width 91 height 15
type textarea "**********"
click at [384, 59] on span "Post" at bounding box center [384, 62] width 7 height 8
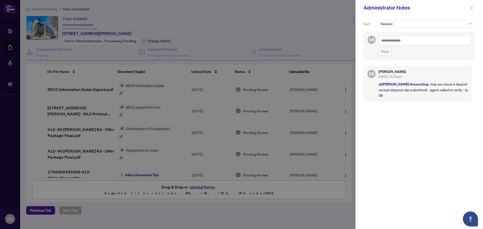
click at [473, 9] on icon "close" at bounding box center [472, 8] width 4 height 4
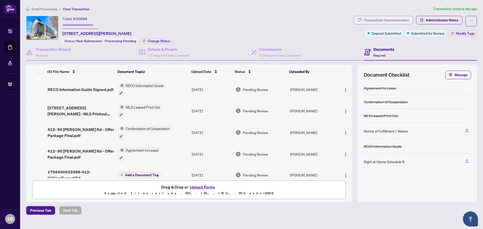
click at [399, 19] on div "Transaction Communication" at bounding box center [386, 20] width 45 height 8
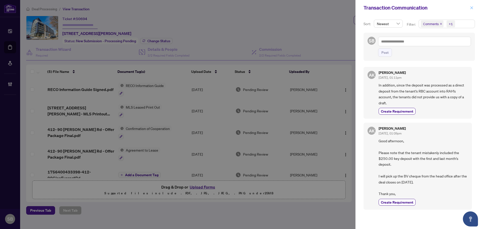
click at [473, 10] on button "button" at bounding box center [471, 8] width 7 height 6
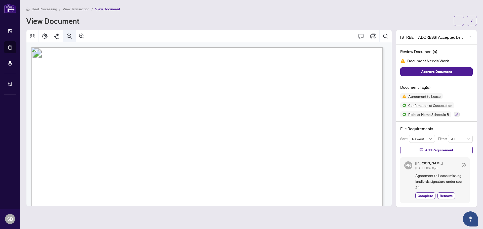
click at [70, 36] on icon "Zoom Out" at bounding box center [69, 36] width 6 height 6
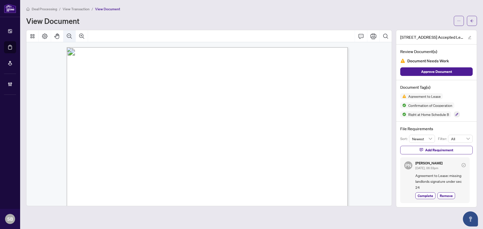
click at [70, 36] on icon "Zoom Out" at bounding box center [69, 36] width 6 height 6
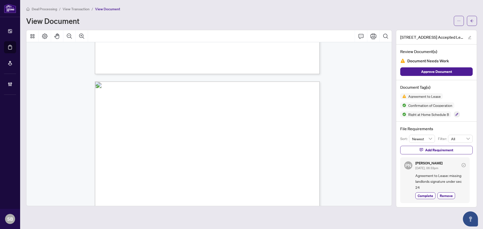
scroll to position [1165, 0]
click at [80, 38] on icon "Zoom In" at bounding box center [82, 36] width 6 height 6
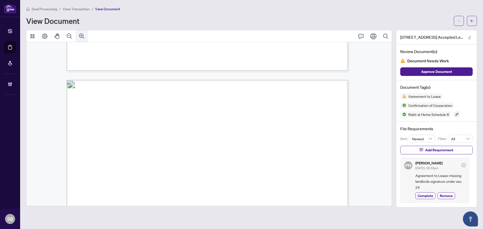
click at [80, 38] on icon "Zoom In" at bounding box center [82, 36] width 6 height 6
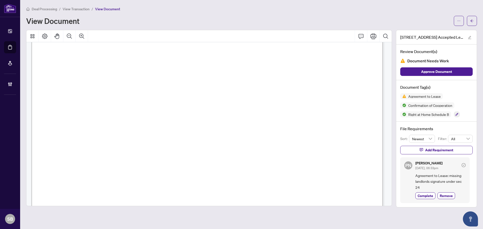
scroll to position [1928, 0]
click at [81, 33] on icon "Zoom In" at bounding box center [82, 36] width 6 height 6
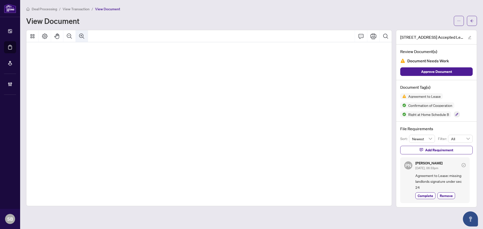
click at [81, 33] on icon "Zoom In" at bounding box center [82, 36] width 6 height 6
click at [72, 35] on icon "Zoom Out" at bounding box center [69, 36] width 6 height 6
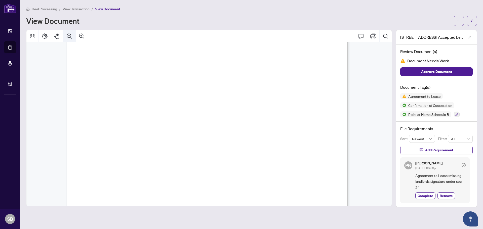
click at [72, 35] on icon "Zoom Out" at bounding box center [69, 36] width 6 height 6
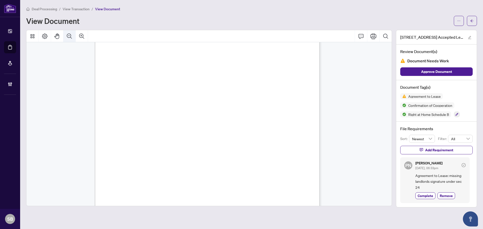
click at [72, 35] on icon "Zoom Out" at bounding box center [69, 36] width 6 height 6
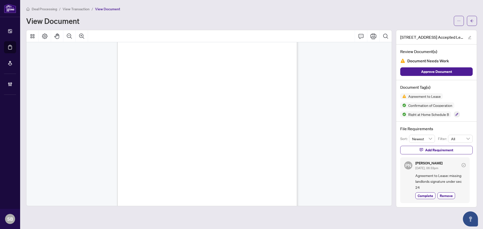
drag, startPoint x: 387, startPoint y: 103, endPoint x: 387, endPoint y: 119, distance: 15.9
click at [475, 21] on button "button" at bounding box center [472, 21] width 10 height 10
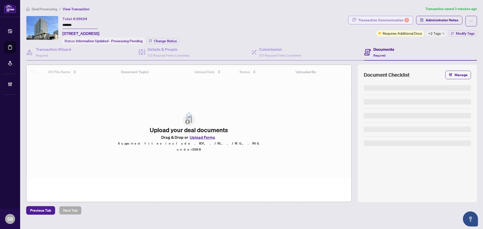
click at [385, 14] on div "Deal Processing / View Transaction Transaction saved 3 minutes ago Ticket #: 39…" at bounding box center [251, 110] width 455 height 209
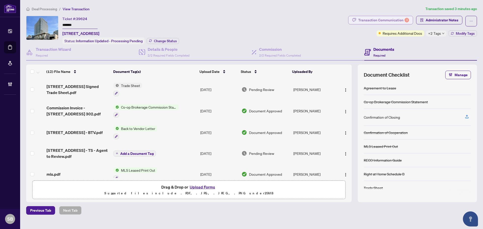
click at [387, 19] on div "Transaction Communication 3" at bounding box center [383, 20] width 51 height 8
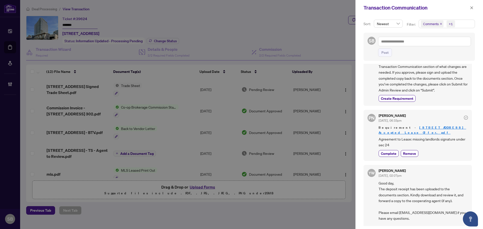
scroll to position [117, 0]
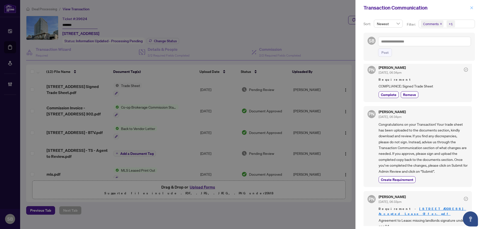
click at [470, 7] on icon "close" at bounding box center [472, 8] width 4 height 4
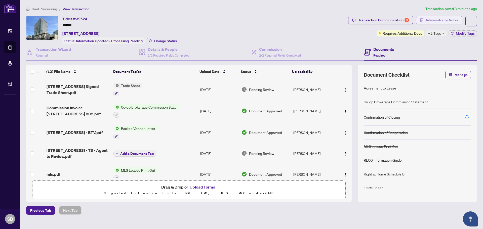
click at [443, 19] on span "Administrator Notes" at bounding box center [442, 20] width 33 height 8
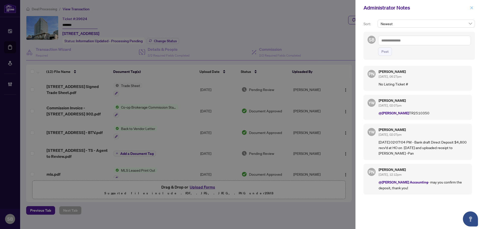
click at [471, 8] on icon "close" at bounding box center [472, 8] width 4 height 4
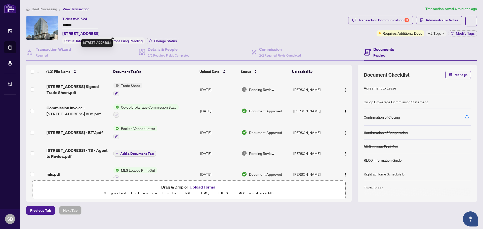
drag, startPoint x: 98, startPoint y: 33, endPoint x: 62, endPoint y: 33, distance: 36.0
click at [62, 33] on span "302-170 Avenue Rd, Toronto, Ontario M5R 0A4, Canada" at bounding box center [80, 33] width 37 height 6
copy span "302-170 Avenue Rd"
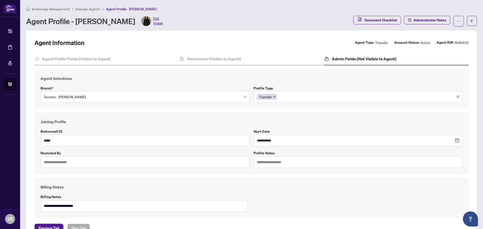
click at [55, 9] on span "Brokerage Management" at bounding box center [51, 9] width 38 height 5
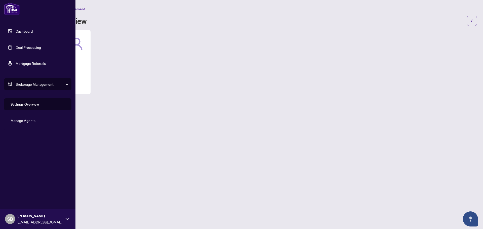
drag, startPoint x: 23, startPoint y: 47, endPoint x: 43, endPoint y: 45, distance: 19.8
click at [23, 47] on link "Deal Processing" at bounding box center [28, 47] width 25 height 5
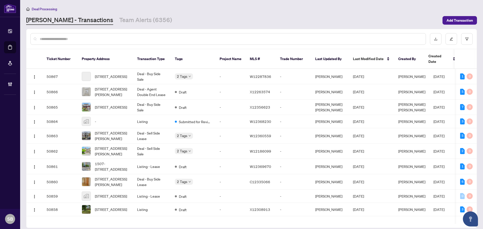
click at [87, 38] on input "text" at bounding box center [231, 39] width 382 height 6
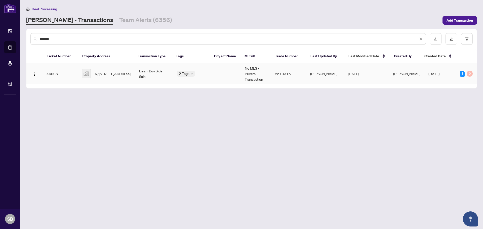
type input "*******"
click at [135, 79] on td "Deal - Buy Side Sale" at bounding box center [154, 73] width 38 height 21
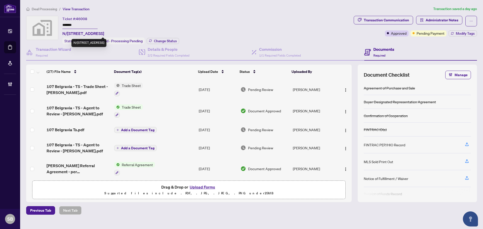
drag, startPoint x: 110, startPoint y: 33, endPoint x: 70, endPoint y: 33, distance: 39.5
click at [70, 33] on span "N/A-107 Belgravia Avenue, York, ON, Canada" at bounding box center [83, 33] width 42 height 6
copy span "107 Belgravia Avenue"
click at [448, 21] on span "Administrator Notes" at bounding box center [442, 20] width 33 height 8
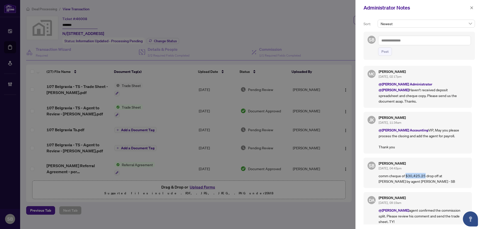
drag, startPoint x: 424, startPoint y: 170, endPoint x: 406, endPoint y: 169, distance: 18.4
click at [406, 173] on p "comm cheque of $30,425.25 drop off at DM branch by agent John Taylor - SB" at bounding box center [423, 178] width 89 height 11
copy p "$30,425.25"
click at [414, 42] on textarea at bounding box center [424, 41] width 93 height 10
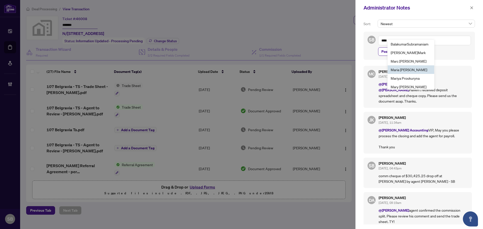
click at [410, 70] on span "Mar ia Cheng" at bounding box center [409, 69] width 36 height 5
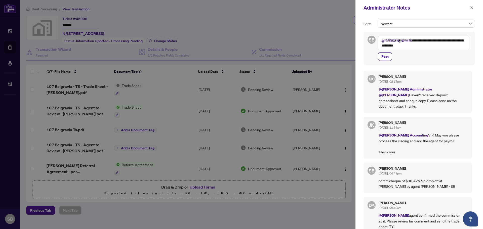
click at [435, 42] on textarea "**********" at bounding box center [423, 43] width 91 height 15
type textarea "**********"
click at [387, 57] on span "Post" at bounding box center [384, 57] width 7 height 8
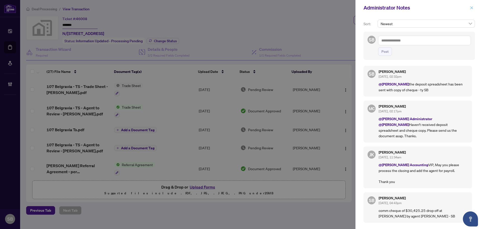
click at [470, 9] on icon "close" at bounding box center [472, 8] width 4 height 4
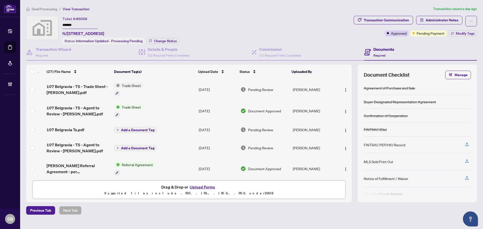
click at [54, 11] on li "Deal Processing" at bounding box center [41, 9] width 31 height 6
click at [52, 9] on span "Deal Processing" at bounding box center [44, 9] width 25 height 5
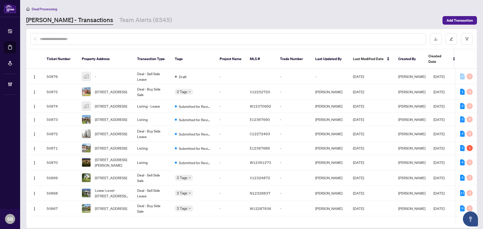
click at [82, 41] on input "text" at bounding box center [231, 39] width 382 height 6
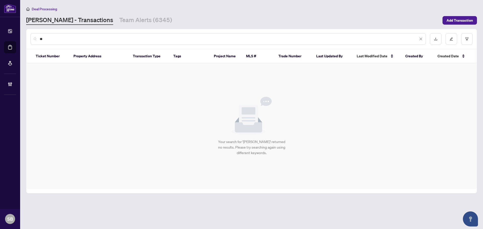
type input "*"
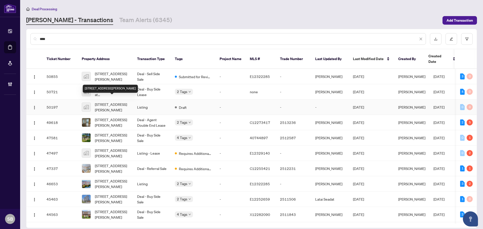
type input "****"
click at [124, 105] on span "1216 Blackburn Dr, Oakville, ON, Canada" at bounding box center [112, 107] width 34 height 11
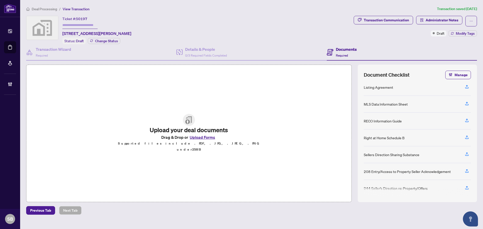
scroll to position [38, 0]
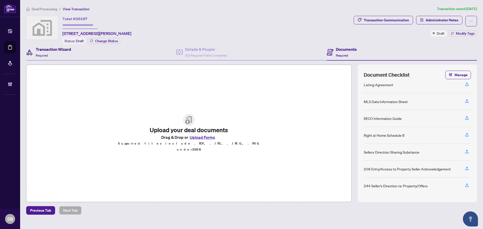
click at [47, 49] on h4 "Transaction Wizard" at bounding box center [53, 49] width 35 height 6
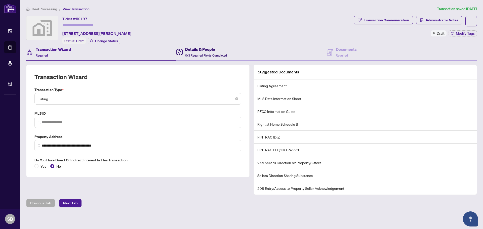
click at [185, 56] on div "Details & People 0/3 Required Fields Completed" at bounding box center [201, 52] width 51 height 12
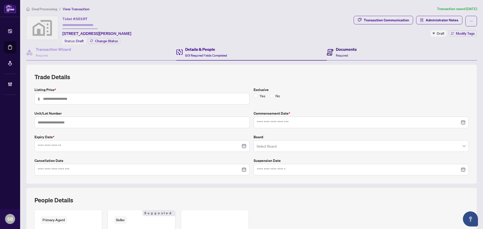
click at [340, 51] on h4 "Documents" at bounding box center [346, 49] width 21 height 6
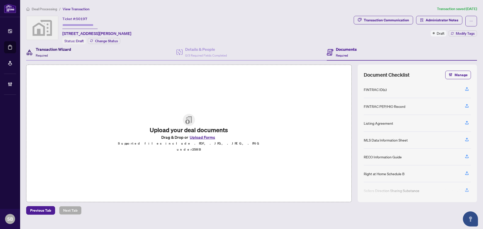
click at [65, 55] on div "Transaction Wizard Required" at bounding box center [53, 52] width 35 height 12
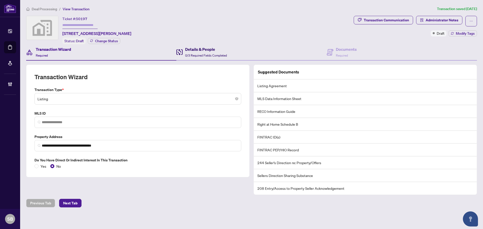
click at [193, 55] on span "0/3 Required Fields Completed" at bounding box center [206, 56] width 42 height 4
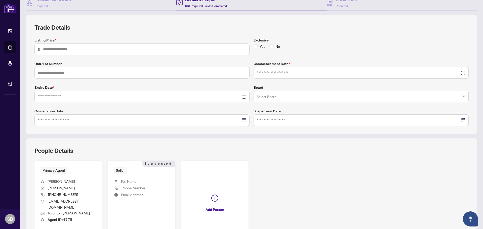
scroll to position [25, 0]
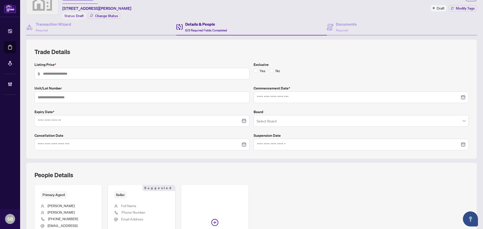
click at [323, 31] on div "Details & People 0/3 Required Fields Completed" at bounding box center [251, 27] width 150 height 16
click at [329, 30] on span at bounding box center [330, 27] width 7 height 12
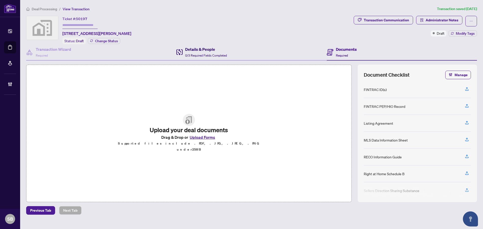
click at [217, 54] on span "0/3 Required Fields Completed" at bounding box center [206, 56] width 42 height 4
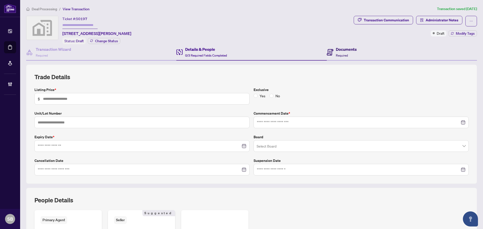
click at [353, 51] on h4 "Documents" at bounding box center [346, 49] width 21 height 6
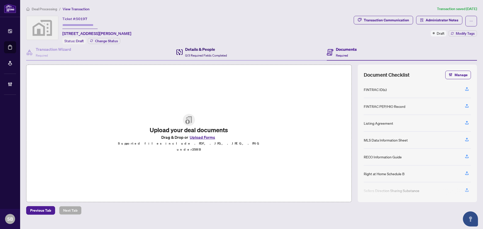
click at [180, 51] on icon at bounding box center [179, 52] width 6 height 6
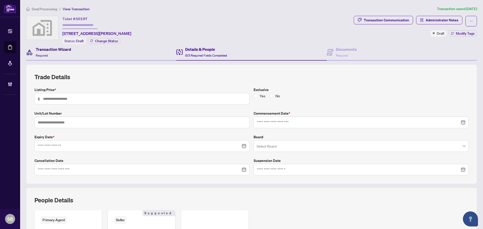
click at [57, 52] on div "Transaction Wizard Required" at bounding box center [53, 52] width 35 height 12
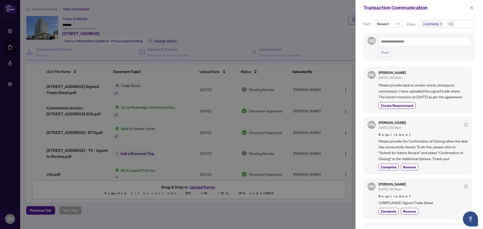
scroll to position [252, 0]
